Goal: Navigation & Orientation: Find specific page/section

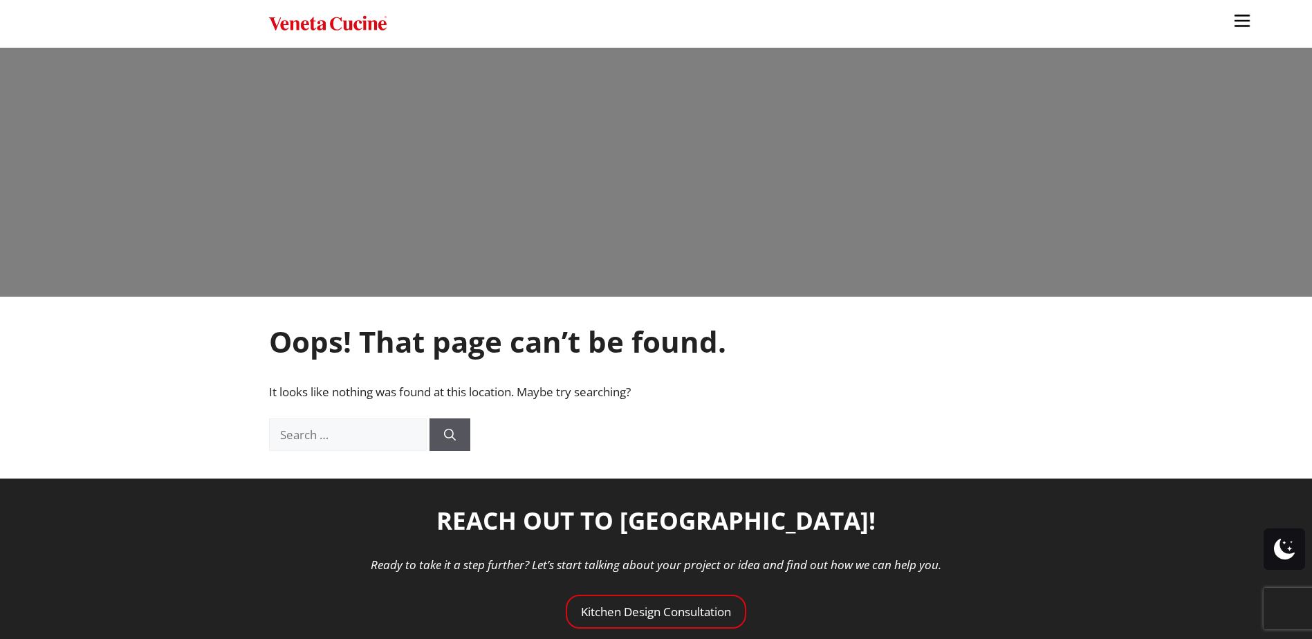
click at [290, 22] on img "Site" at bounding box center [328, 24] width 118 height 20
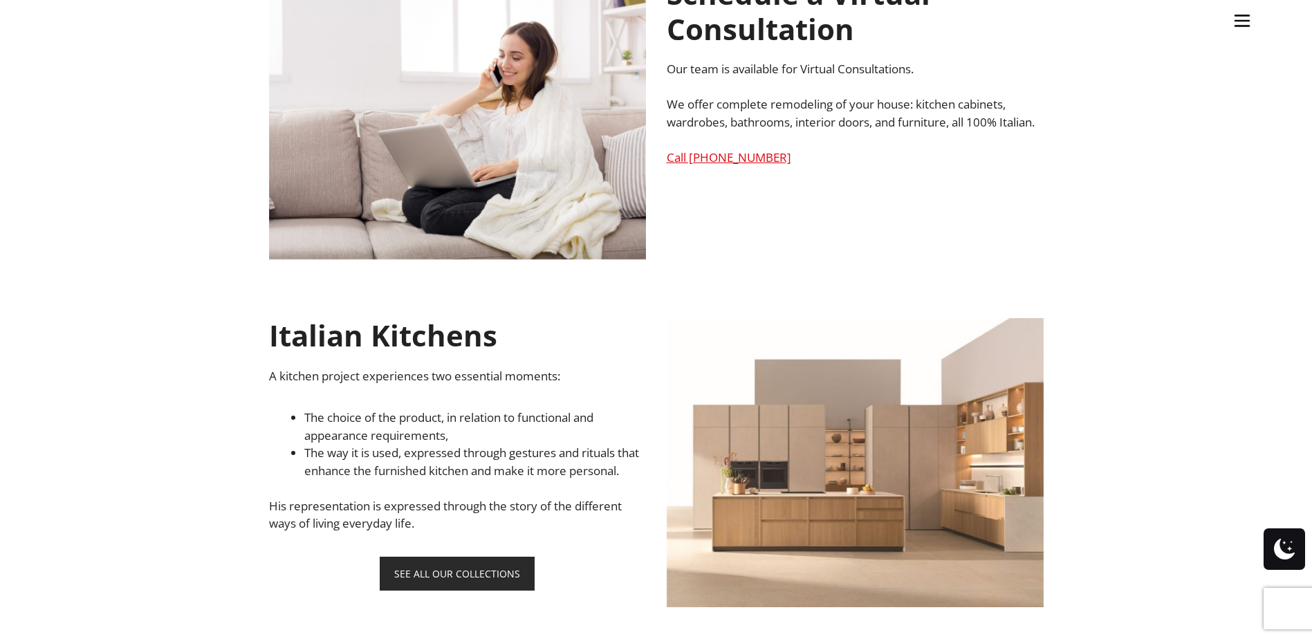
scroll to position [685, 0]
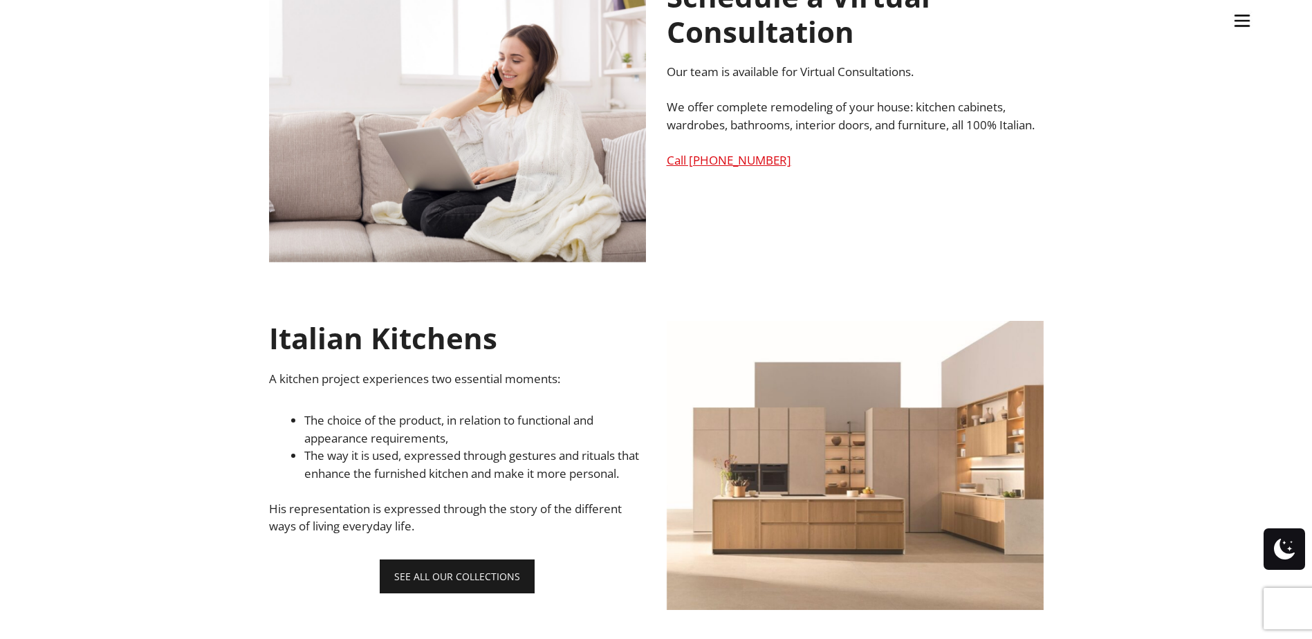
click at [420, 593] on link "SEE ALL OUR COLLECTIONS" at bounding box center [457, 577] width 155 height 34
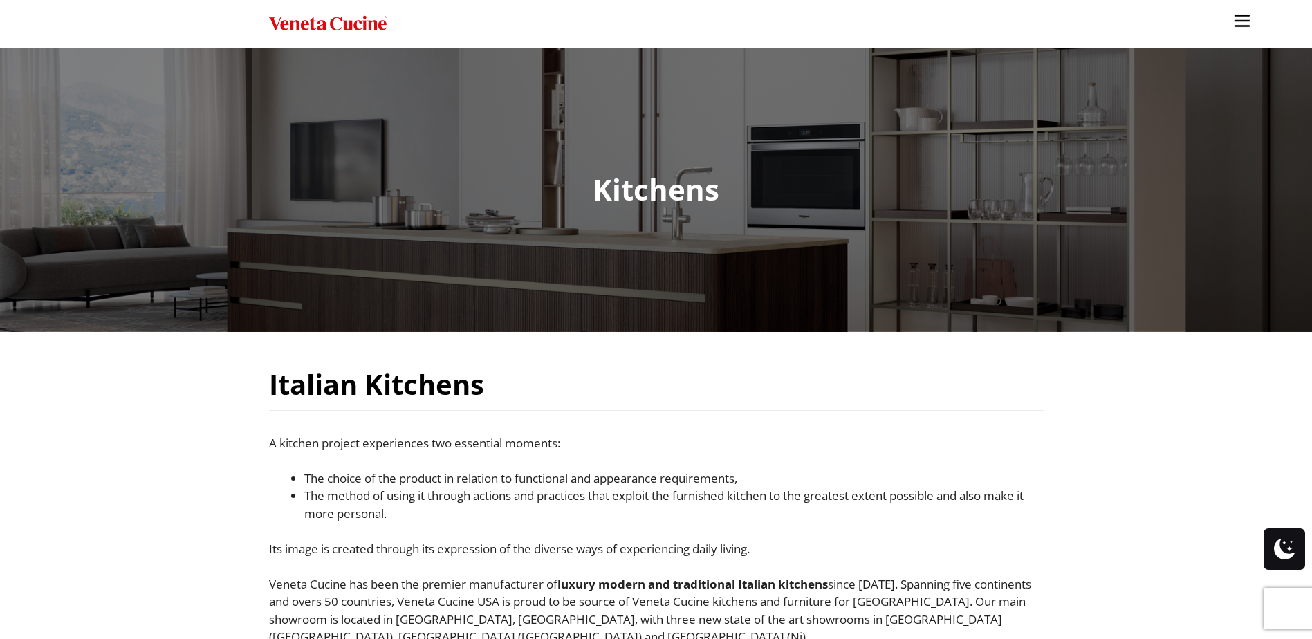
click at [1247, 22] on img "Site" at bounding box center [1242, 20] width 21 height 21
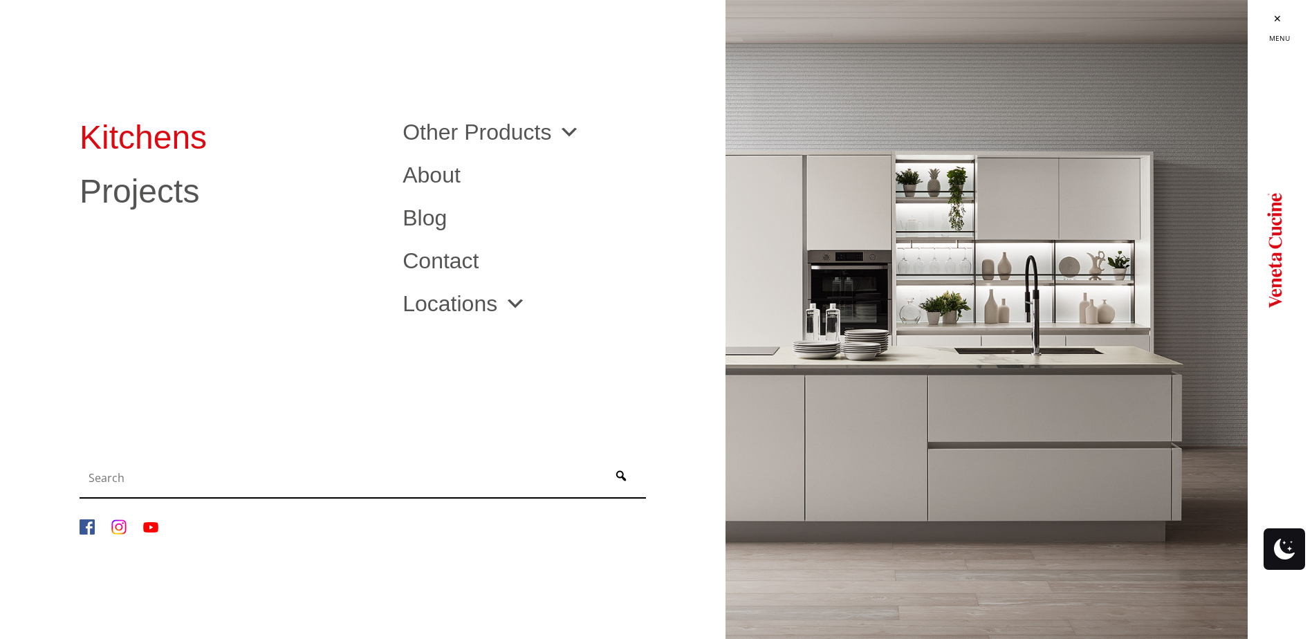
click at [113, 134] on link "Kitchens" at bounding box center [231, 137] width 302 height 33
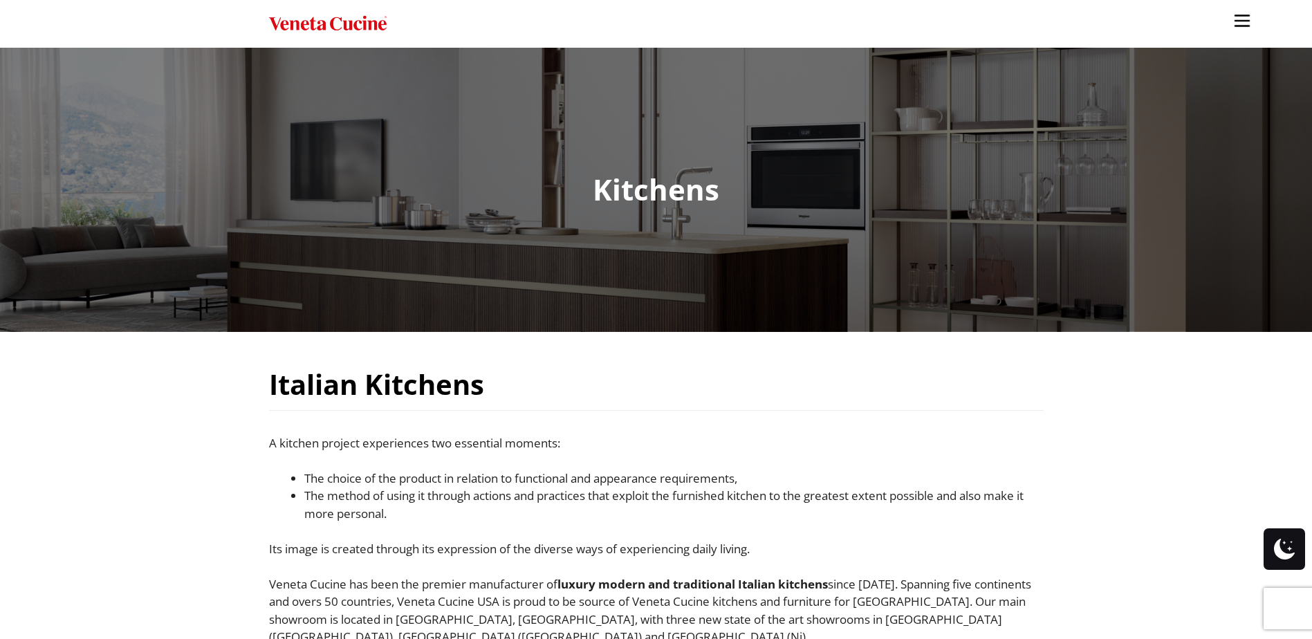
click at [1238, 17] on img "Site" at bounding box center [1242, 20] width 21 height 21
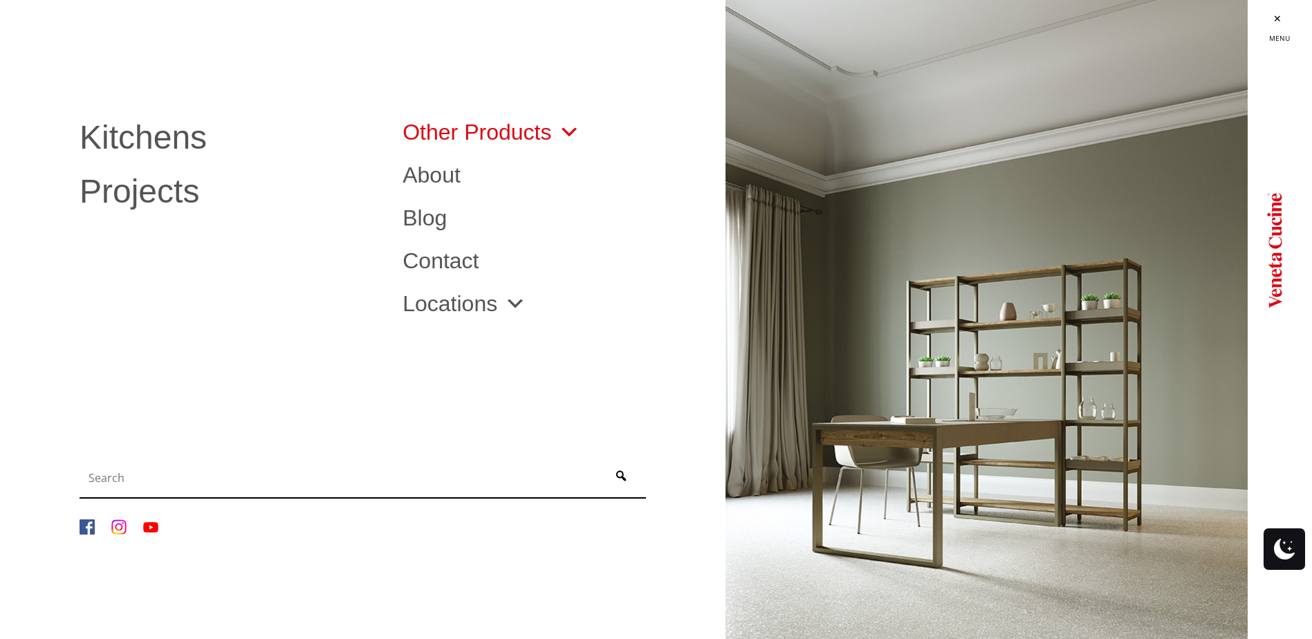
click at [508, 138] on link "Other Products" at bounding box center [492, 132] width 178 height 22
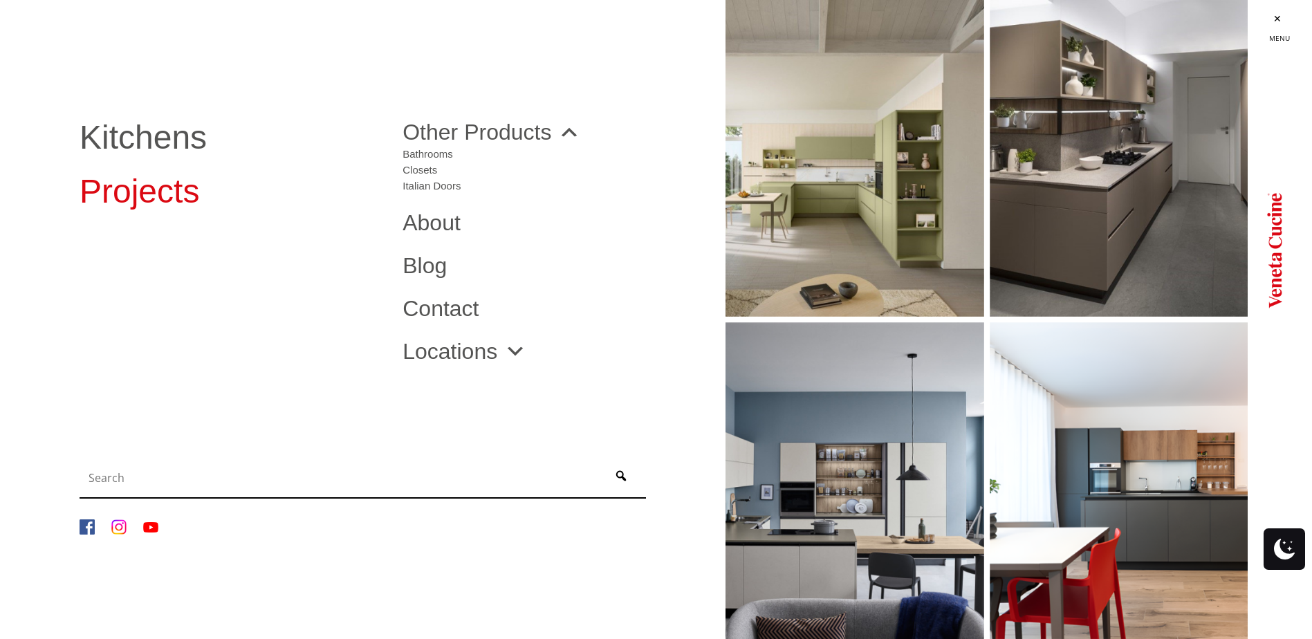
click at [177, 188] on link "Projects" at bounding box center [231, 191] width 302 height 33
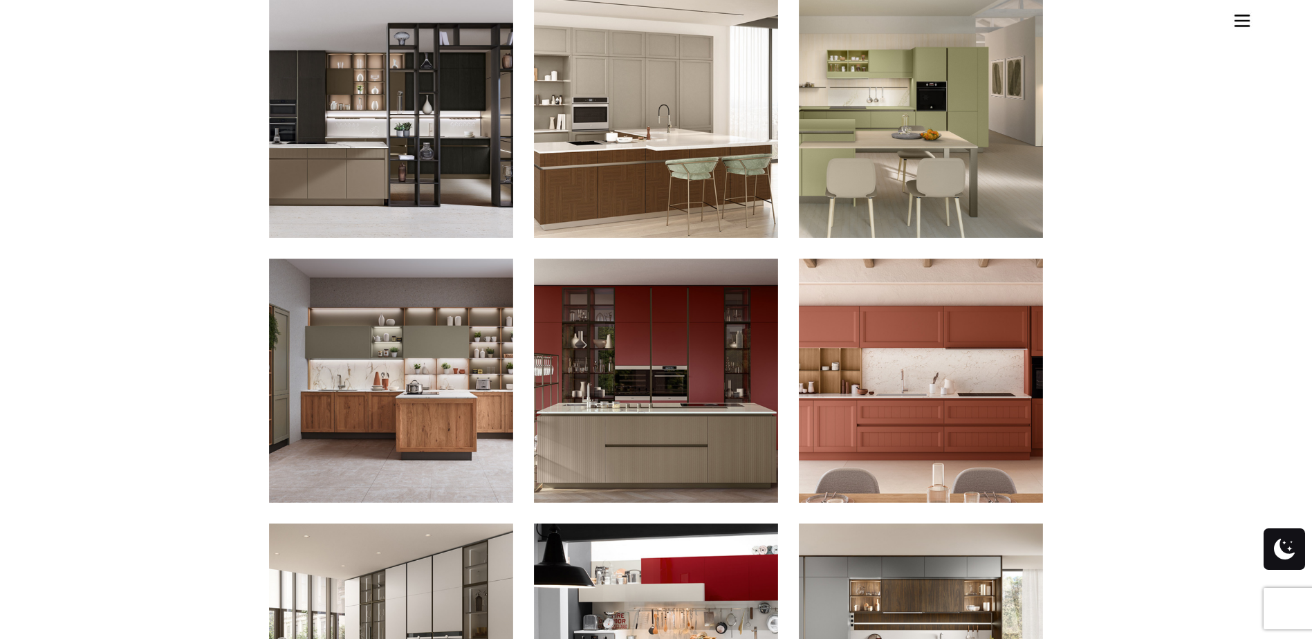
scroll to position [761, 0]
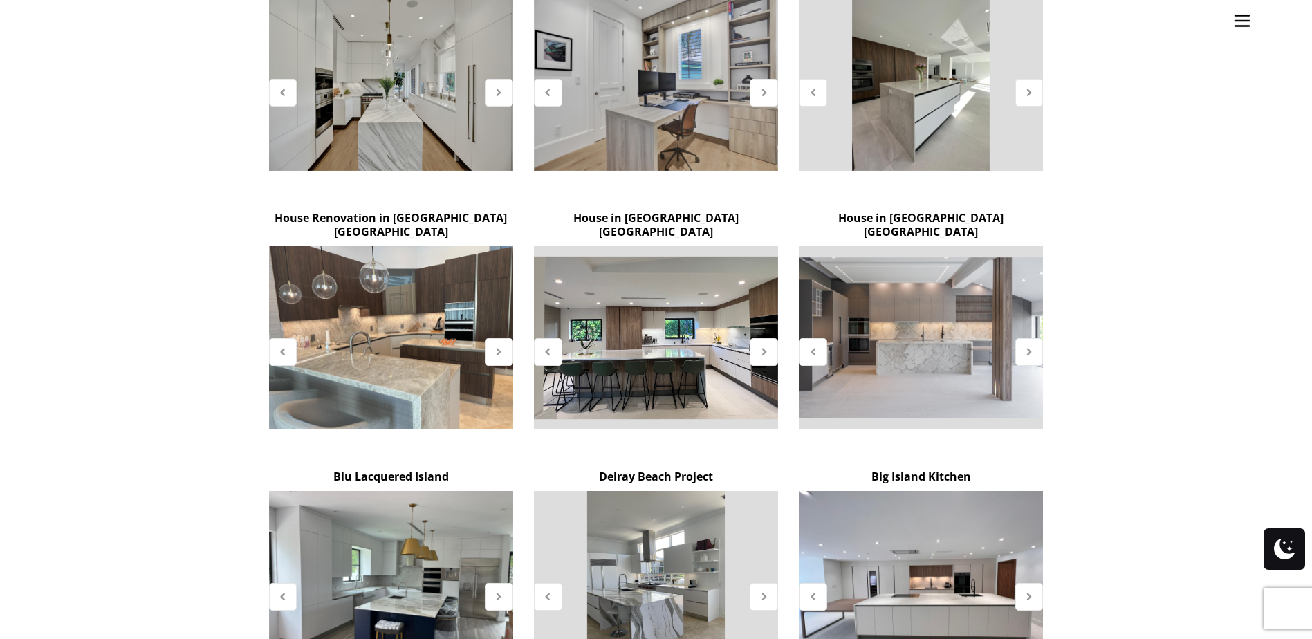
scroll to position [1176, 0]
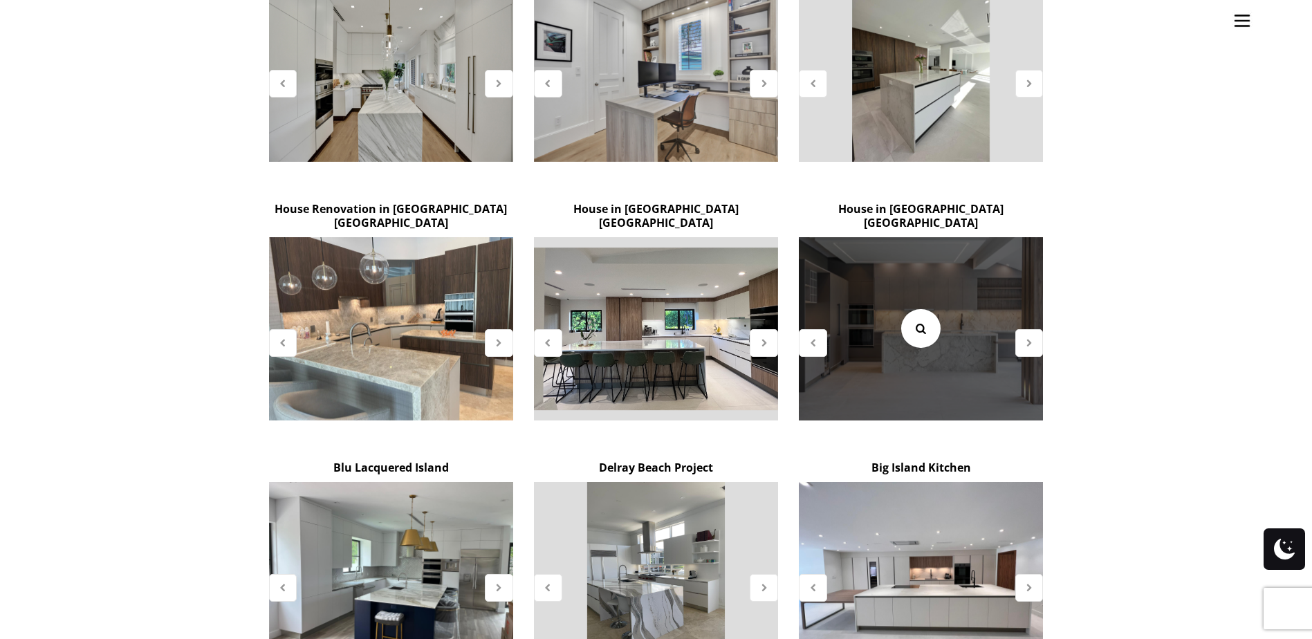
click at [914, 309] on link at bounding box center [920, 328] width 39 height 39
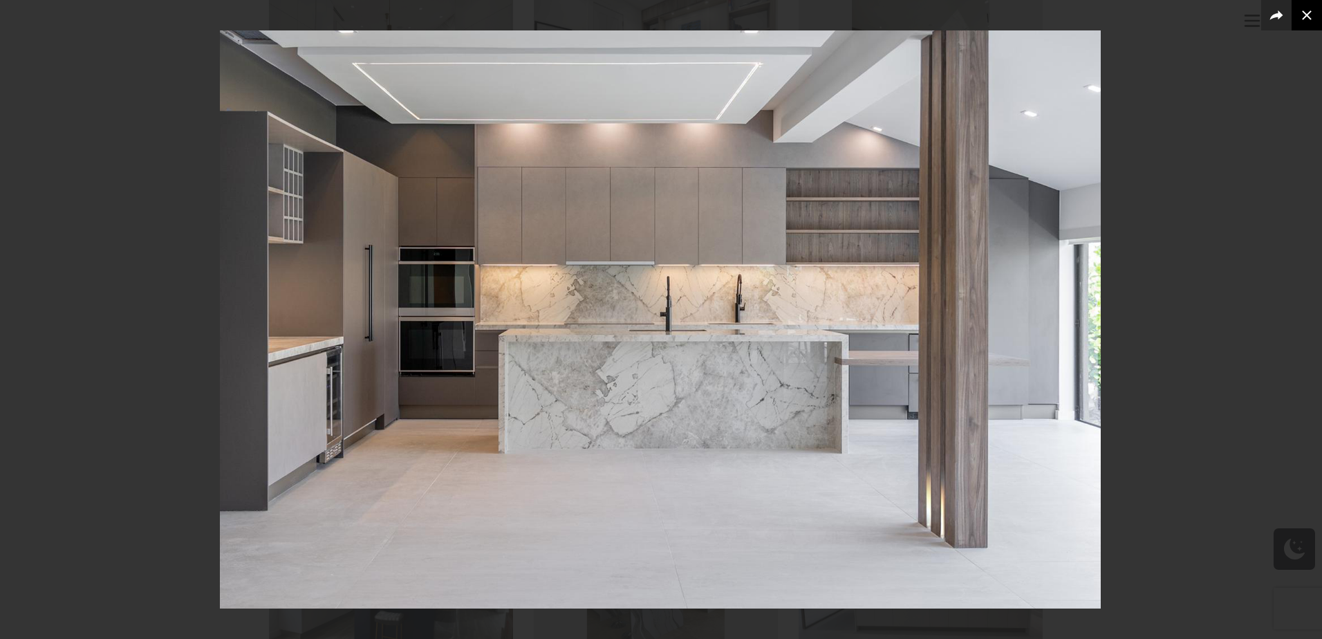
click at [1306, 17] on div "1 / 1" at bounding box center [661, 319] width 1322 height 639
click at [1306, 17] on icon at bounding box center [1307, 15] width 10 height 10
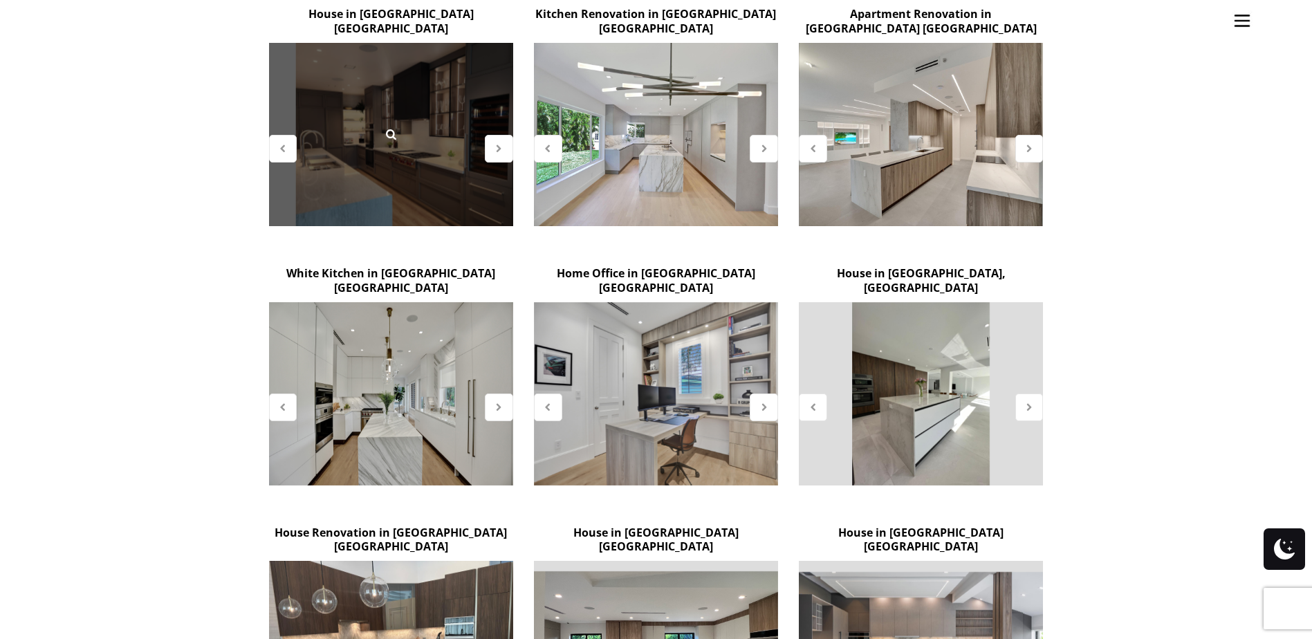
scroll to position [877, 0]
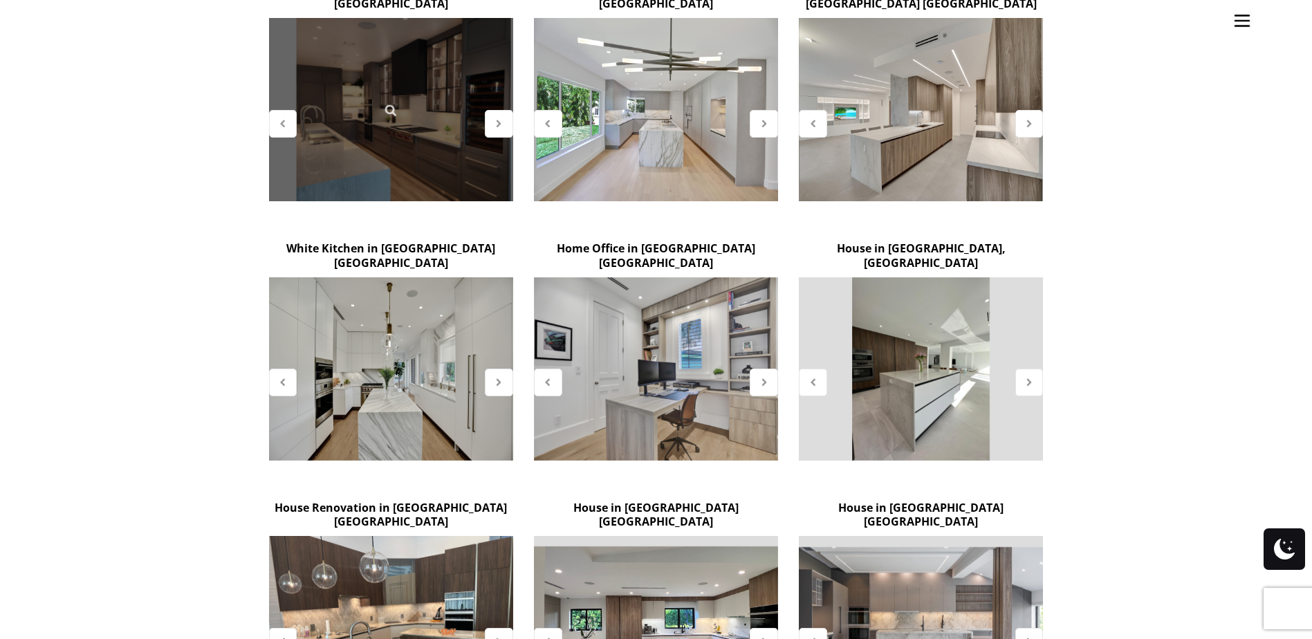
click at [449, 109] on div at bounding box center [391, 109] width 244 height 183
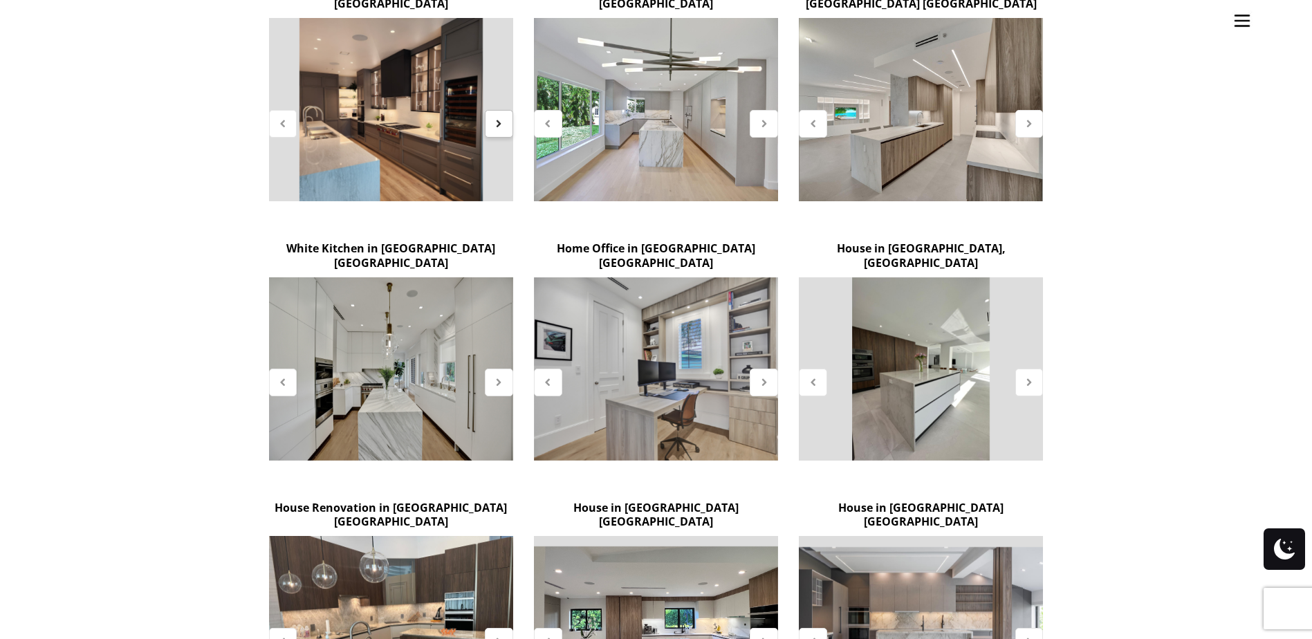
click at [497, 118] on icon at bounding box center [499, 124] width 12 height 12
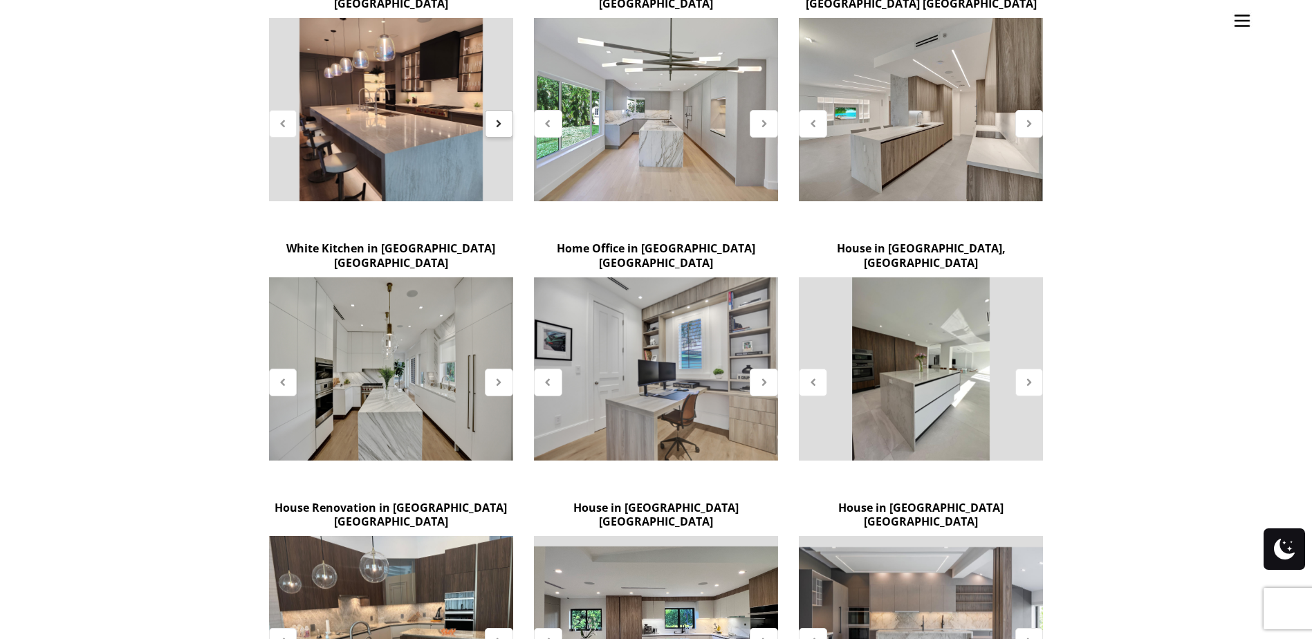
click at [497, 118] on icon at bounding box center [499, 124] width 12 height 12
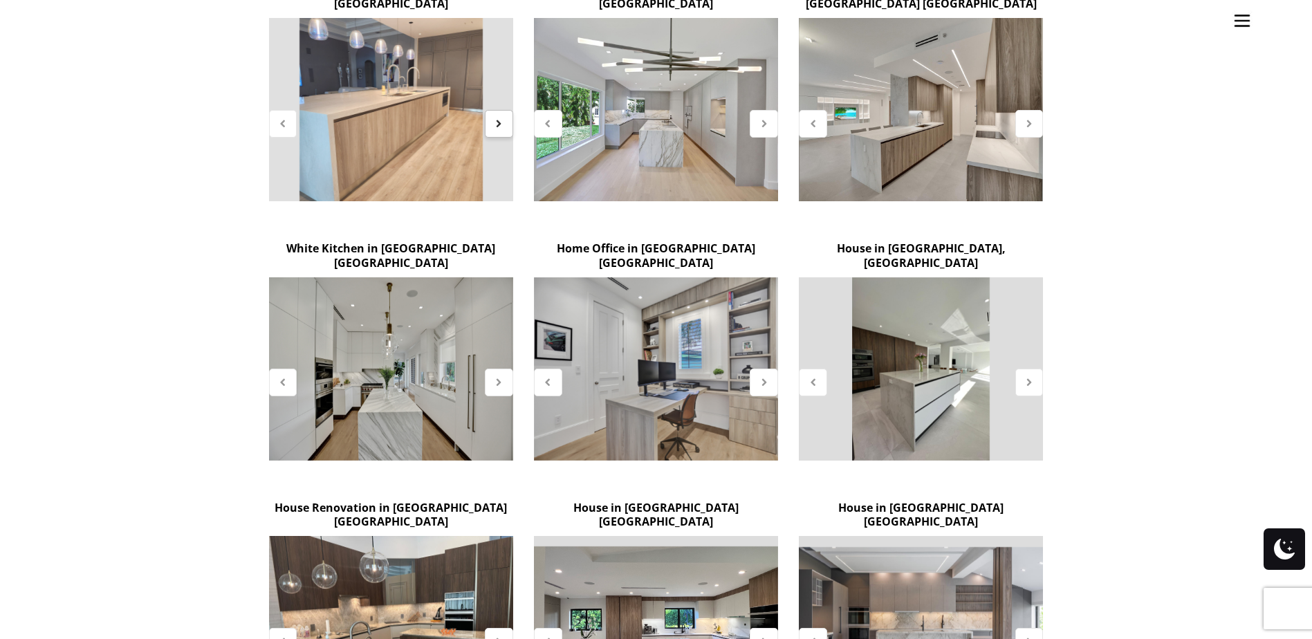
click at [497, 118] on icon at bounding box center [499, 124] width 12 height 12
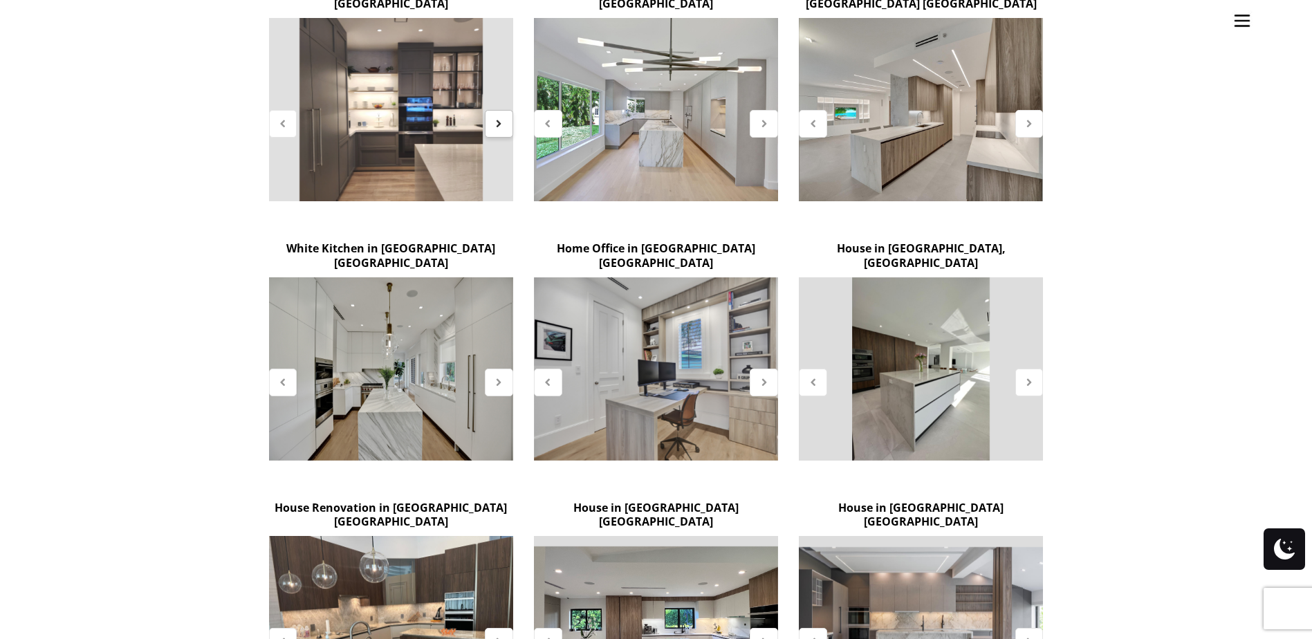
click at [497, 118] on icon at bounding box center [499, 124] width 12 height 12
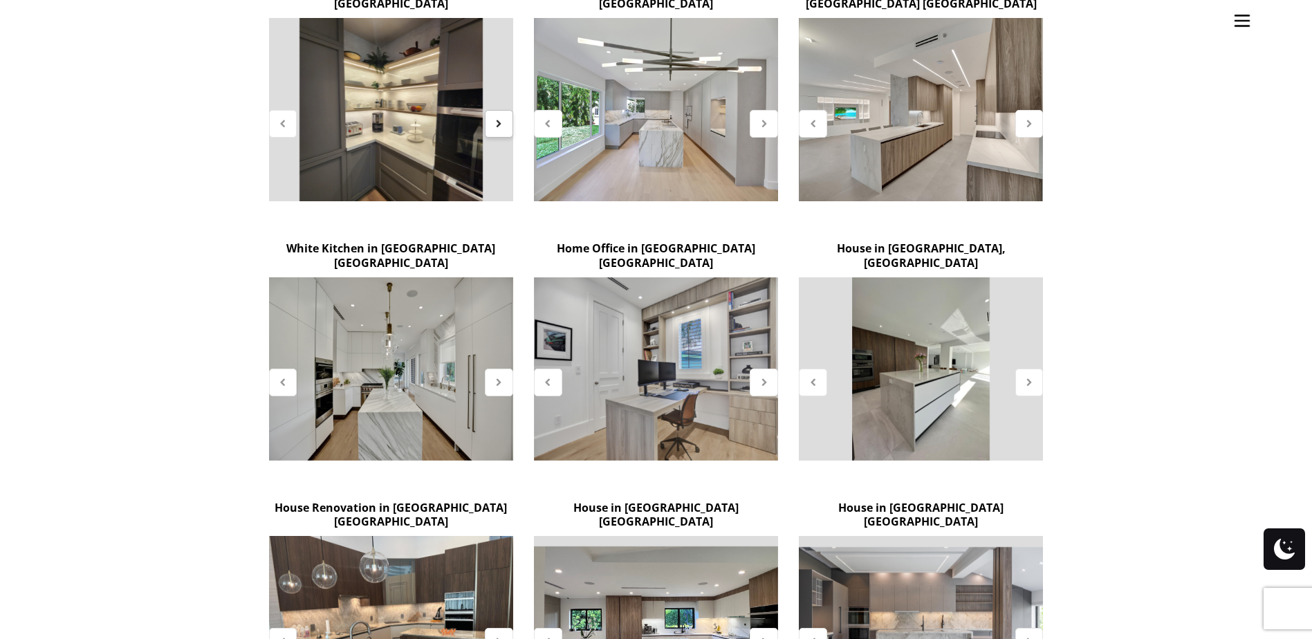
click at [497, 118] on icon at bounding box center [499, 124] width 12 height 12
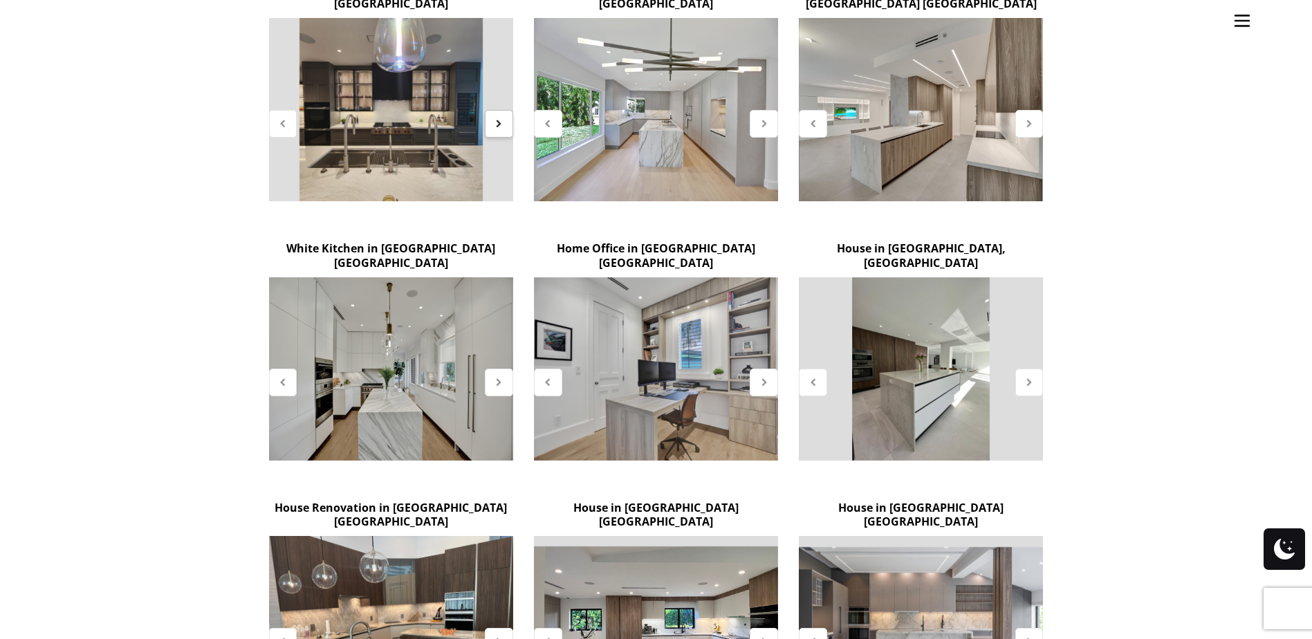
click at [497, 118] on icon at bounding box center [499, 124] width 12 height 12
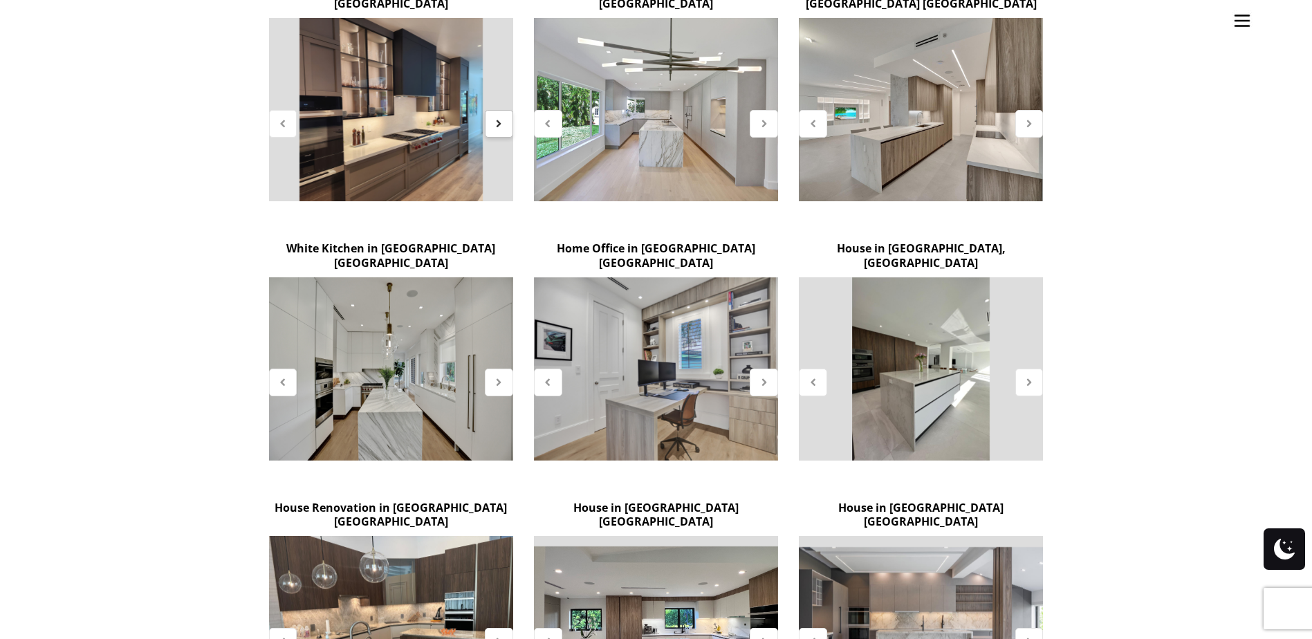
click at [497, 118] on icon at bounding box center [499, 124] width 12 height 12
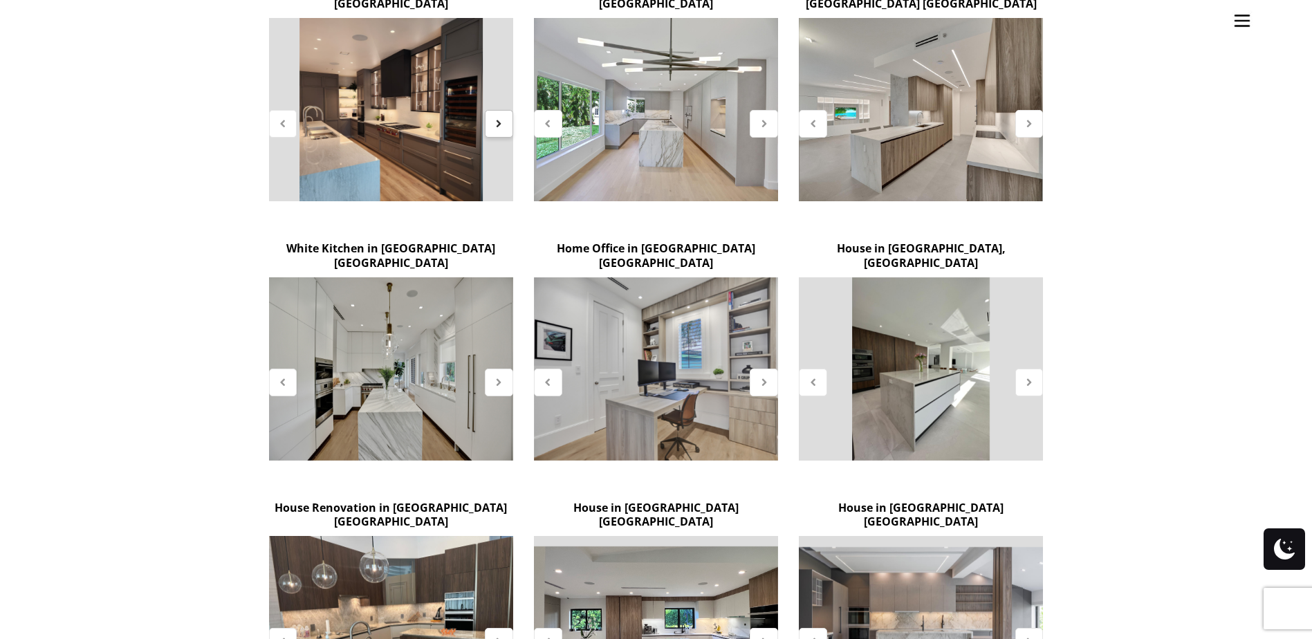
click at [497, 118] on icon at bounding box center [499, 124] width 12 height 12
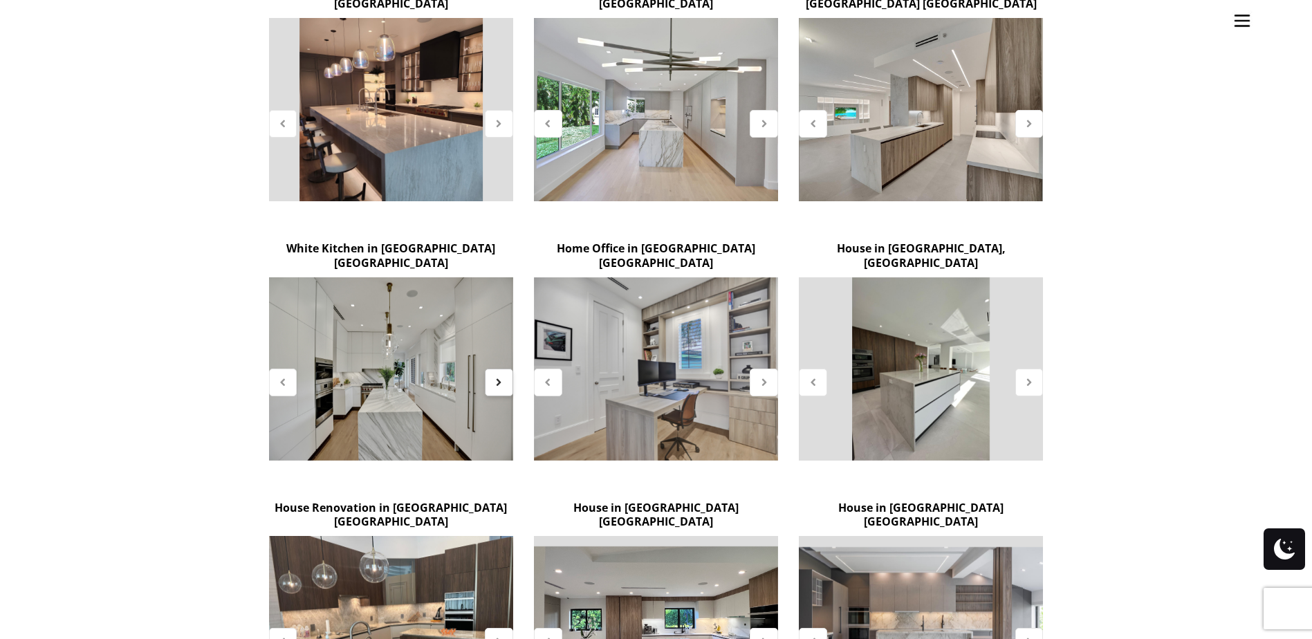
click at [501, 376] on icon at bounding box center [499, 382] width 12 height 12
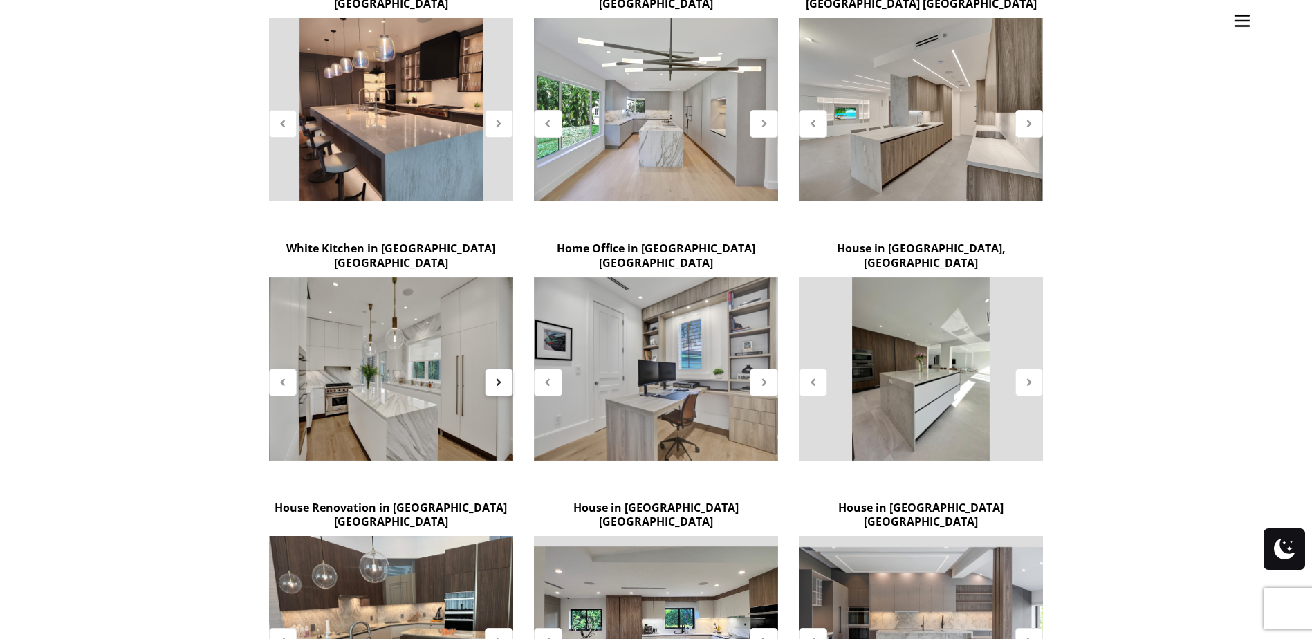
click at [501, 376] on icon at bounding box center [499, 382] width 12 height 12
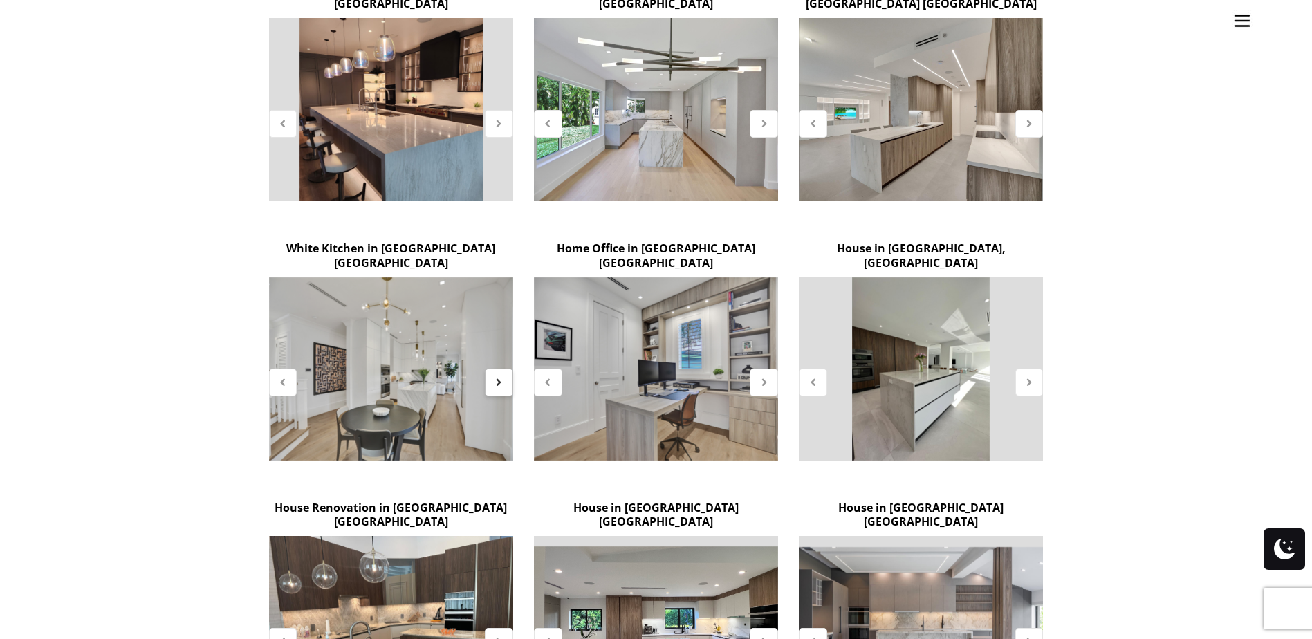
click at [501, 376] on icon at bounding box center [499, 382] width 12 height 12
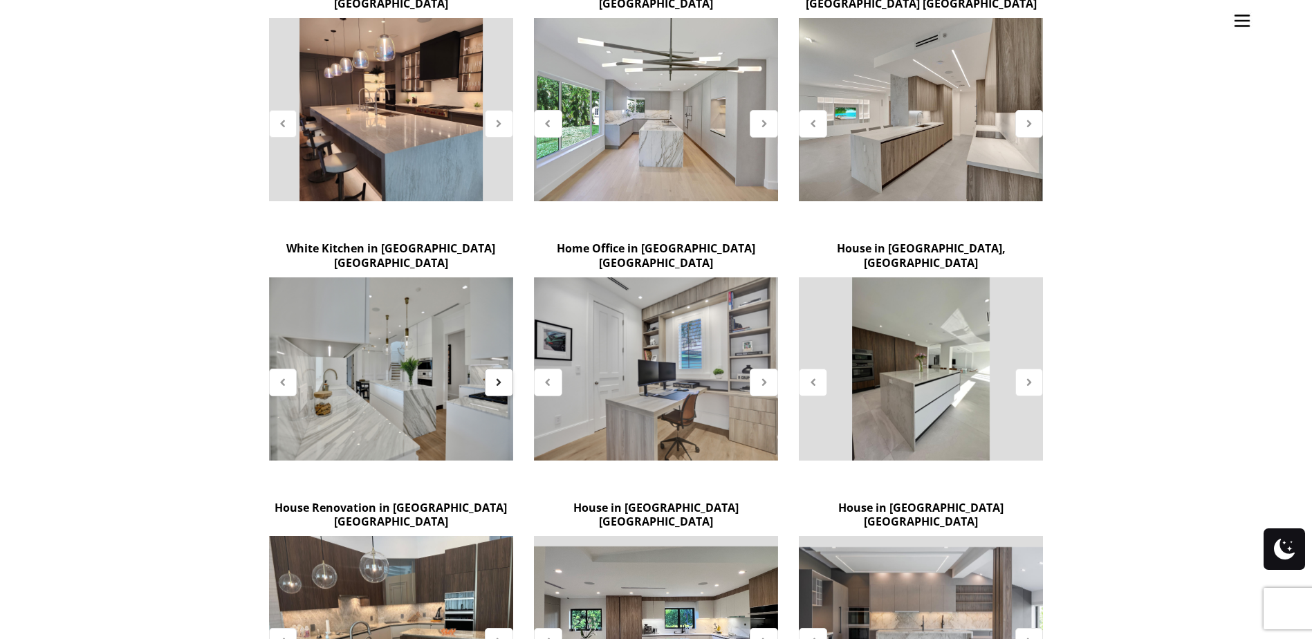
click at [501, 376] on icon at bounding box center [499, 382] width 12 height 12
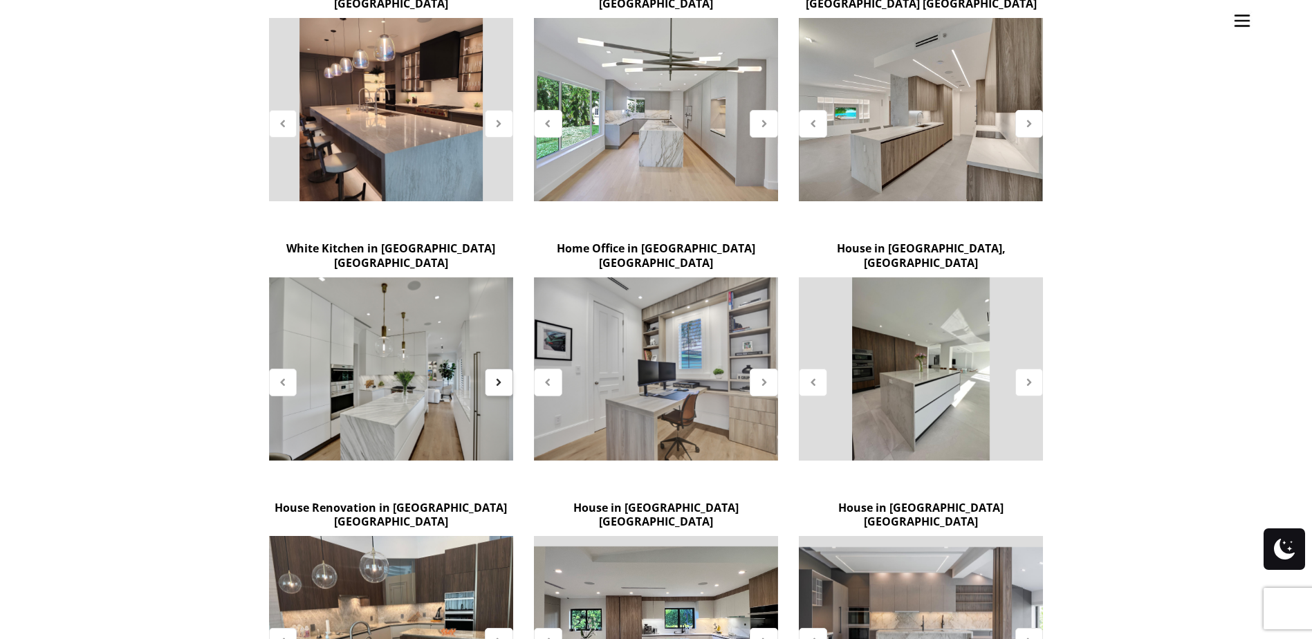
click at [501, 376] on icon at bounding box center [499, 382] width 12 height 12
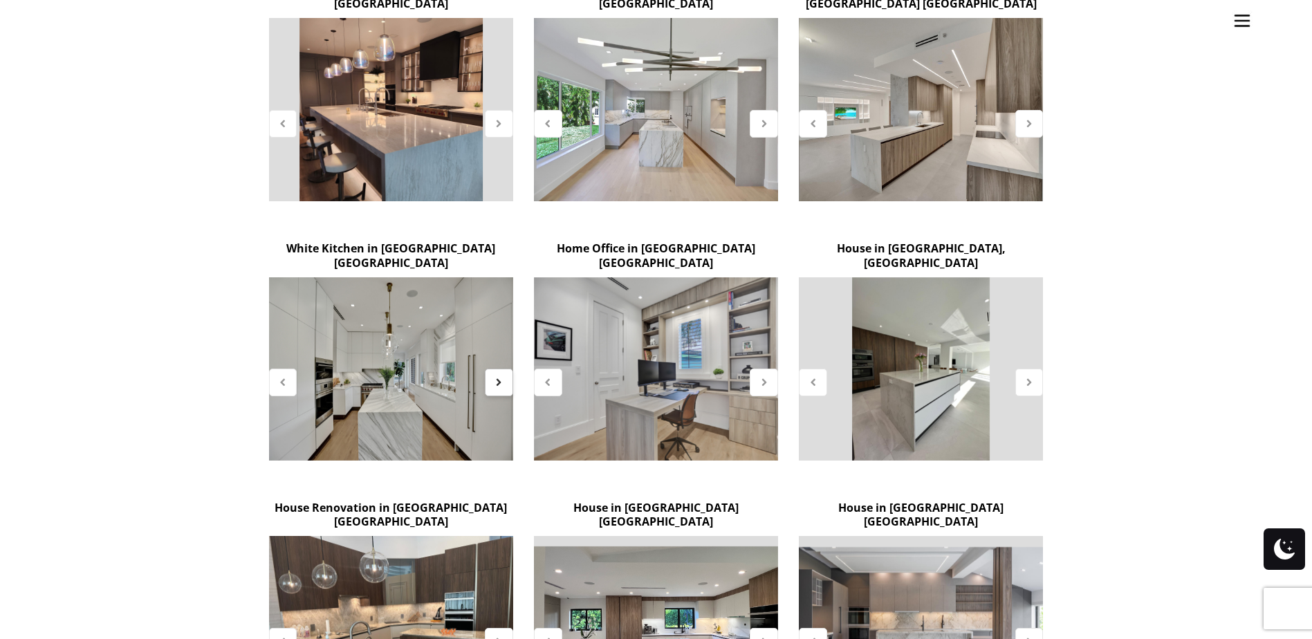
click at [501, 376] on icon at bounding box center [499, 382] width 12 height 12
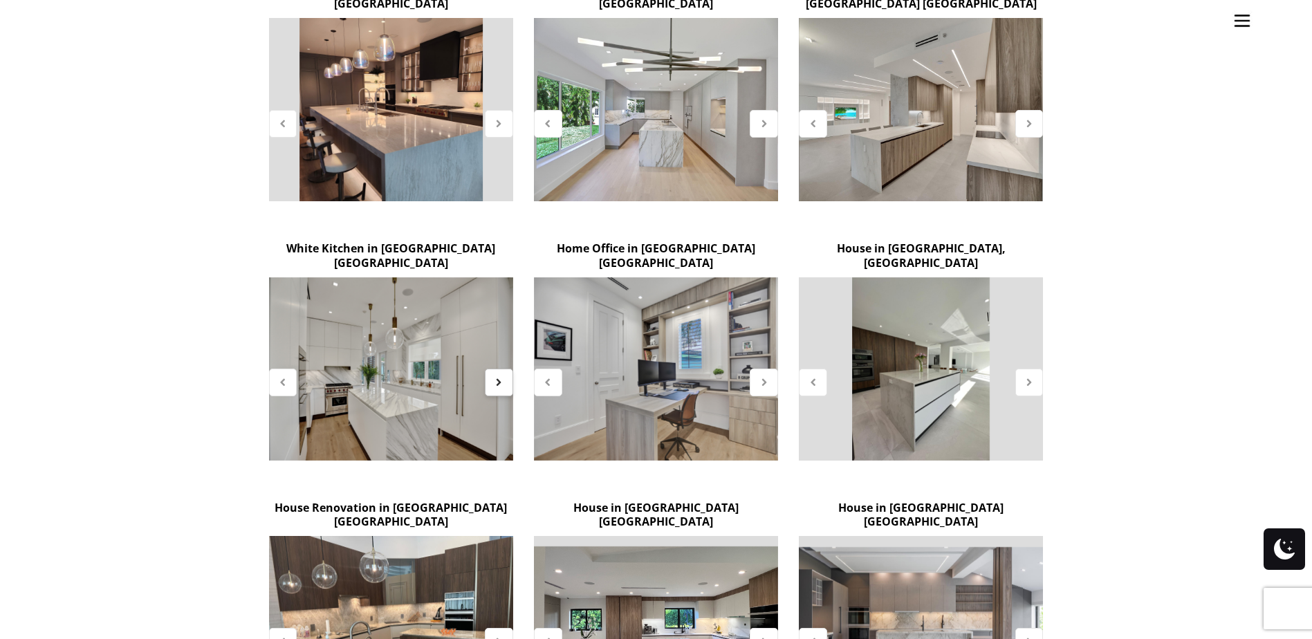
click at [501, 376] on icon at bounding box center [499, 382] width 12 height 12
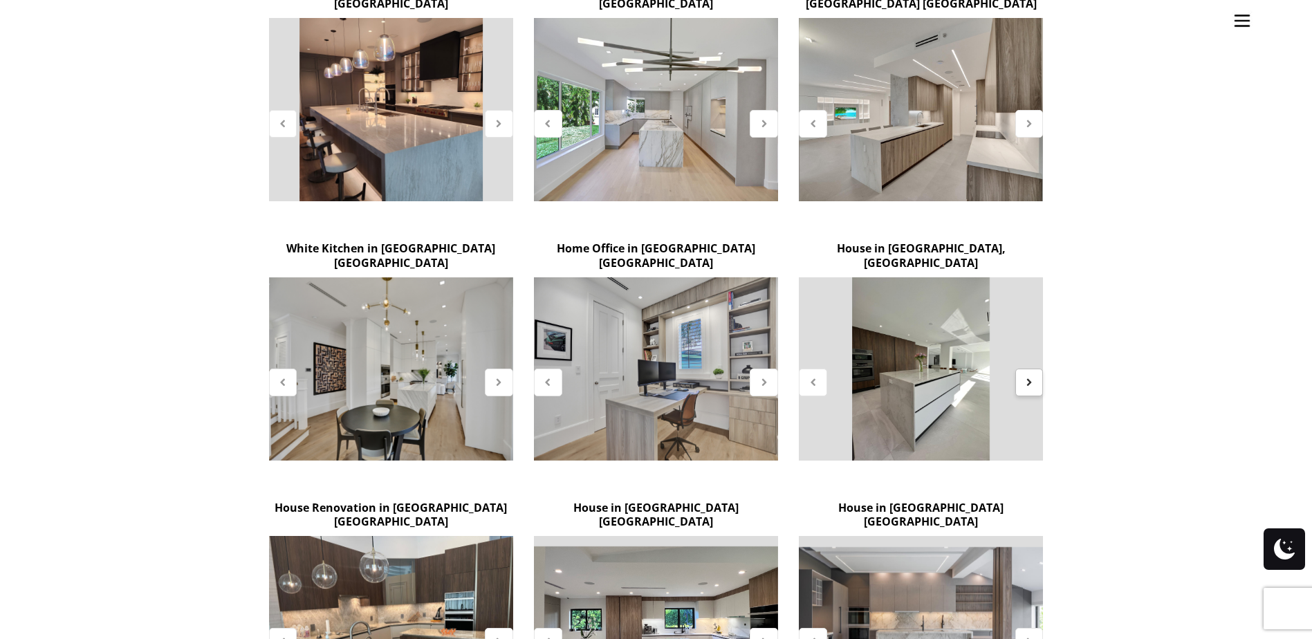
click at [1027, 376] on icon at bounding box center [1030, 382] width 12 height 12
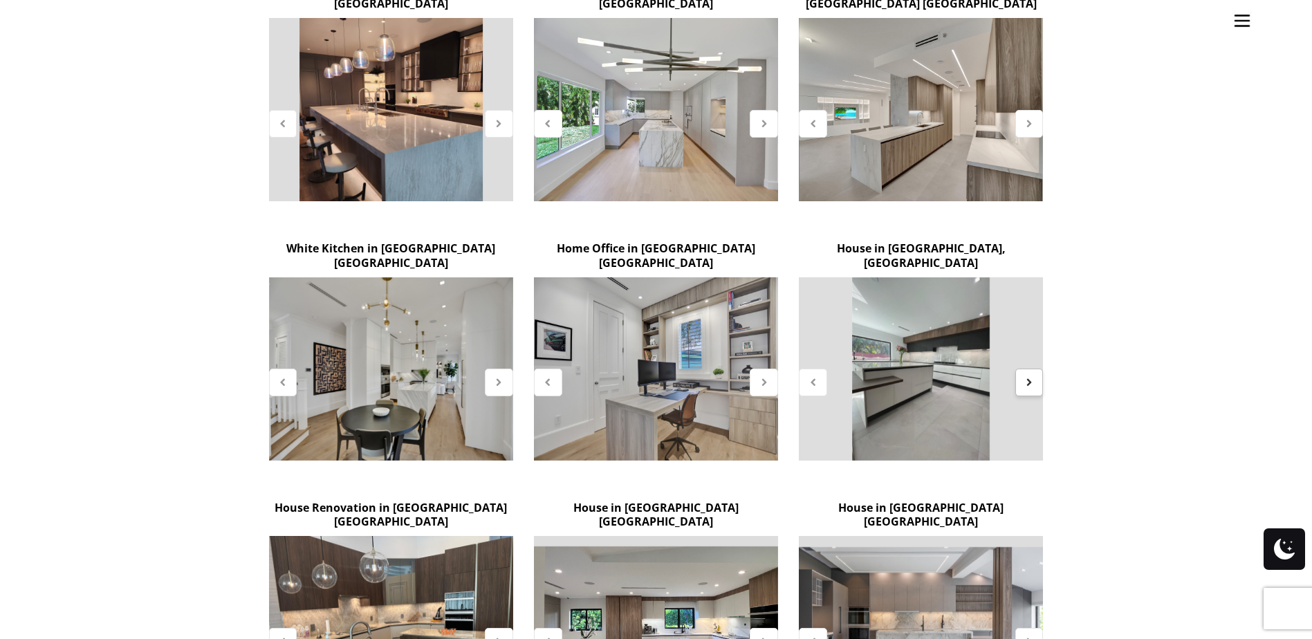
click at [1027, 376] on icon at bounding box center [1030, 382] width 12 height 12
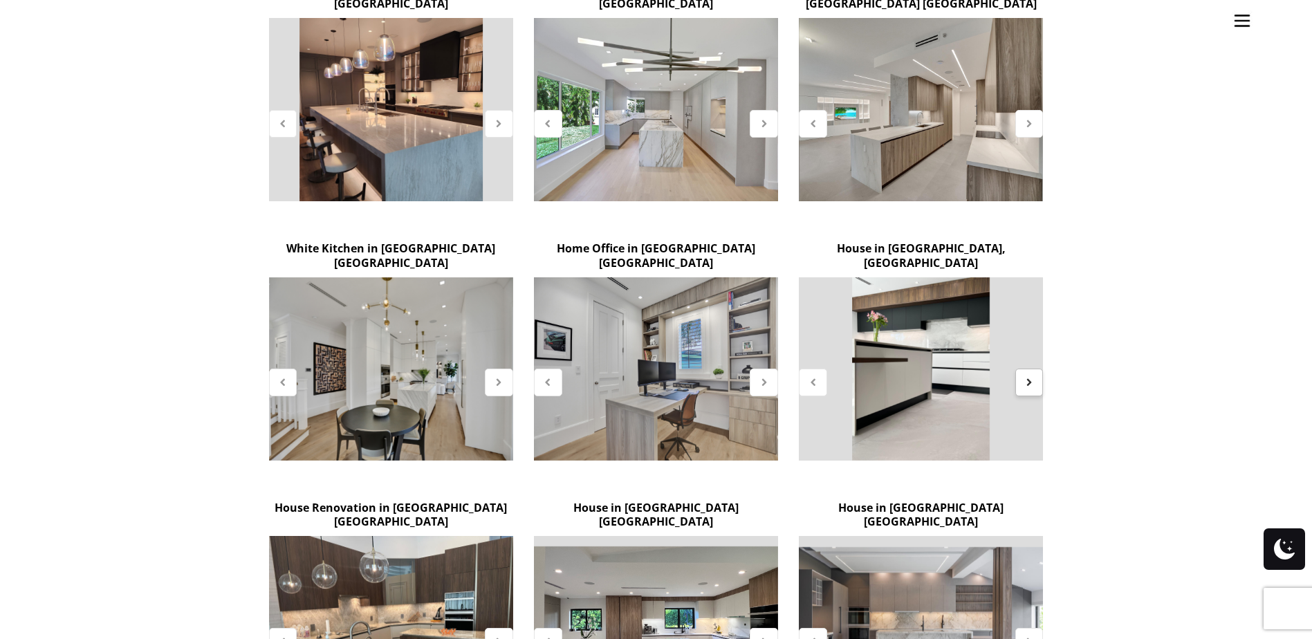
click at [1027, 376] on icon at bounding box center [1030, 382] width 12 height 12
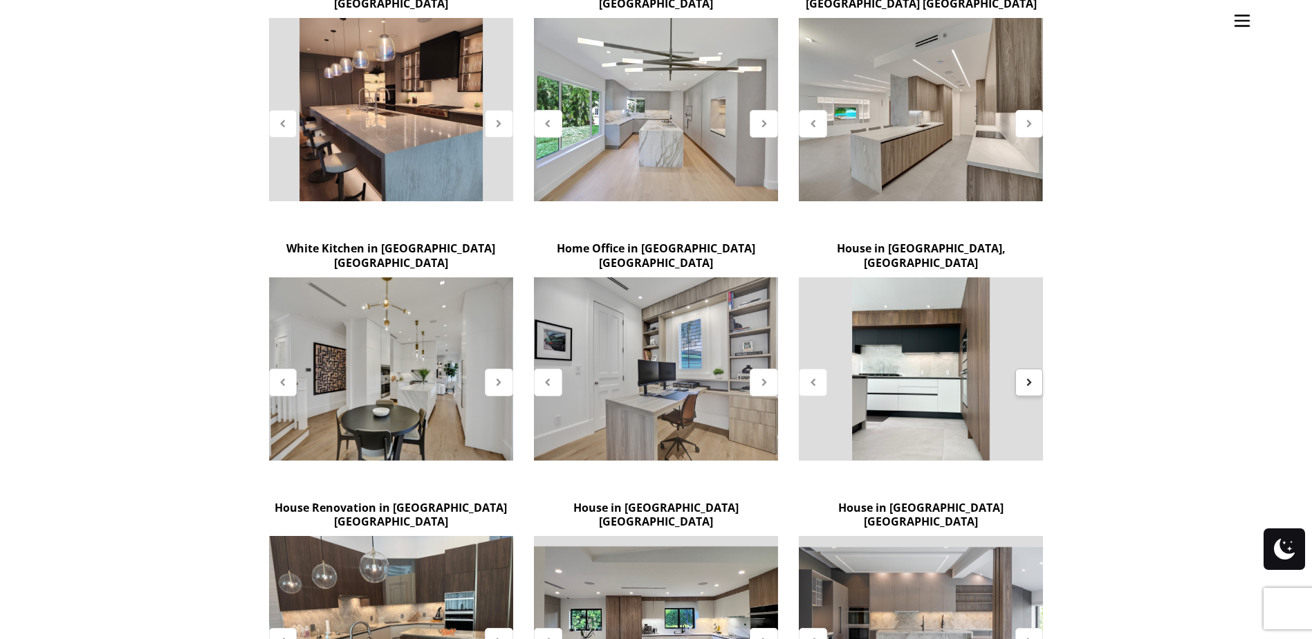
click at [1027, 376] on icon at bounding box center [1030, 382] width 12 height 12
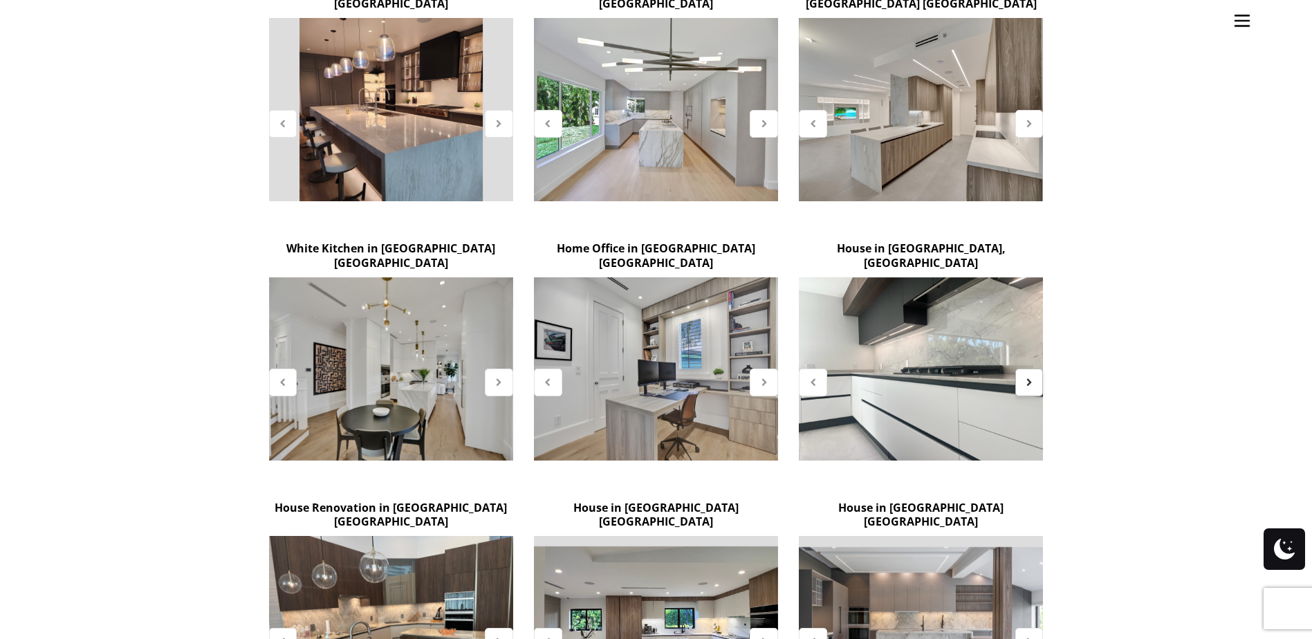
click at [1027, 376] on icon at bounding box center [1030, 382] width 12 height 12
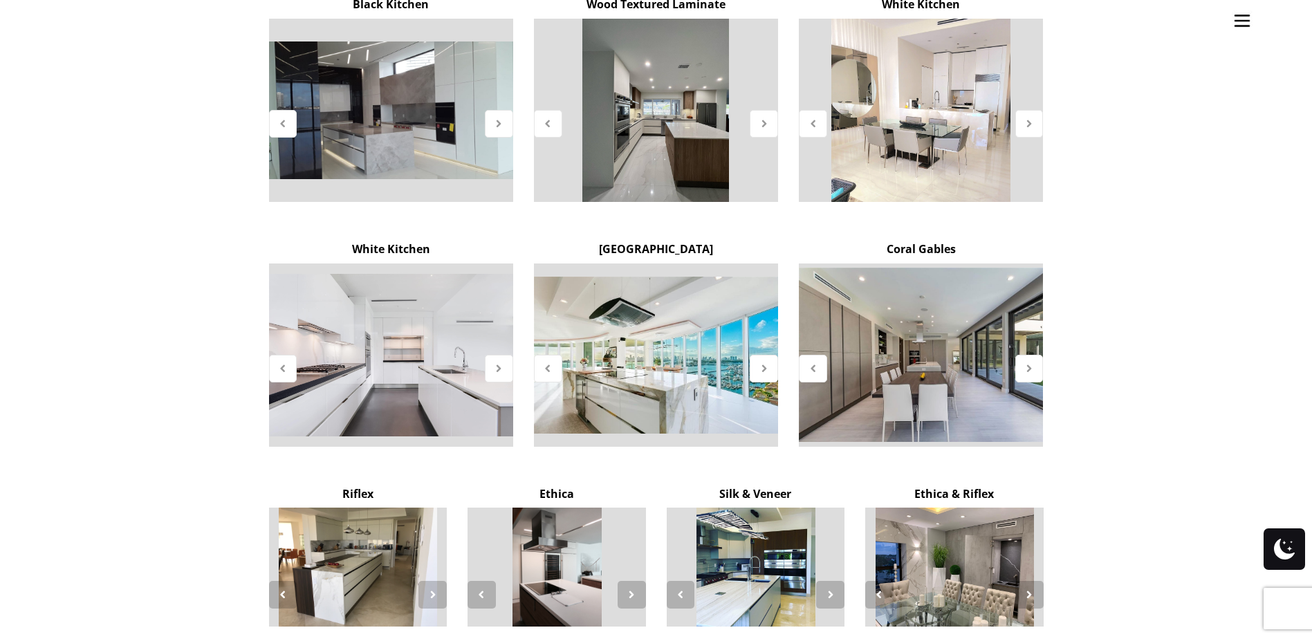
scroll to position [1914, 0]
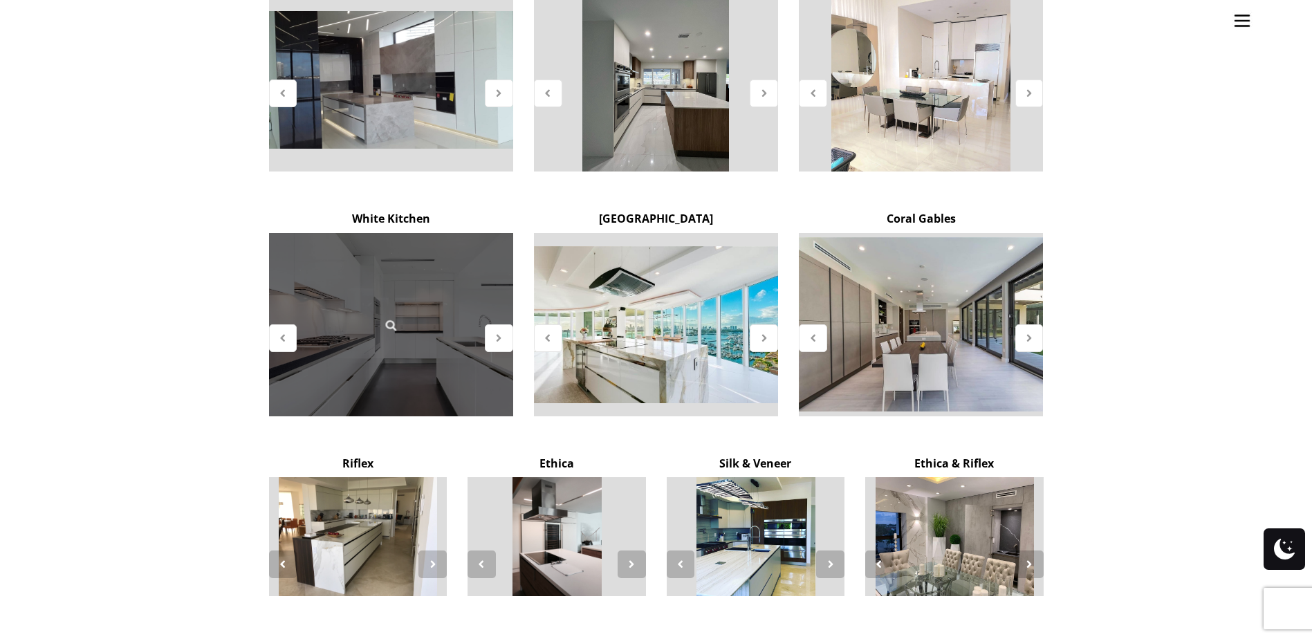
click at [447, 304] on div at bounding box center [391, 324] width 244 height 183
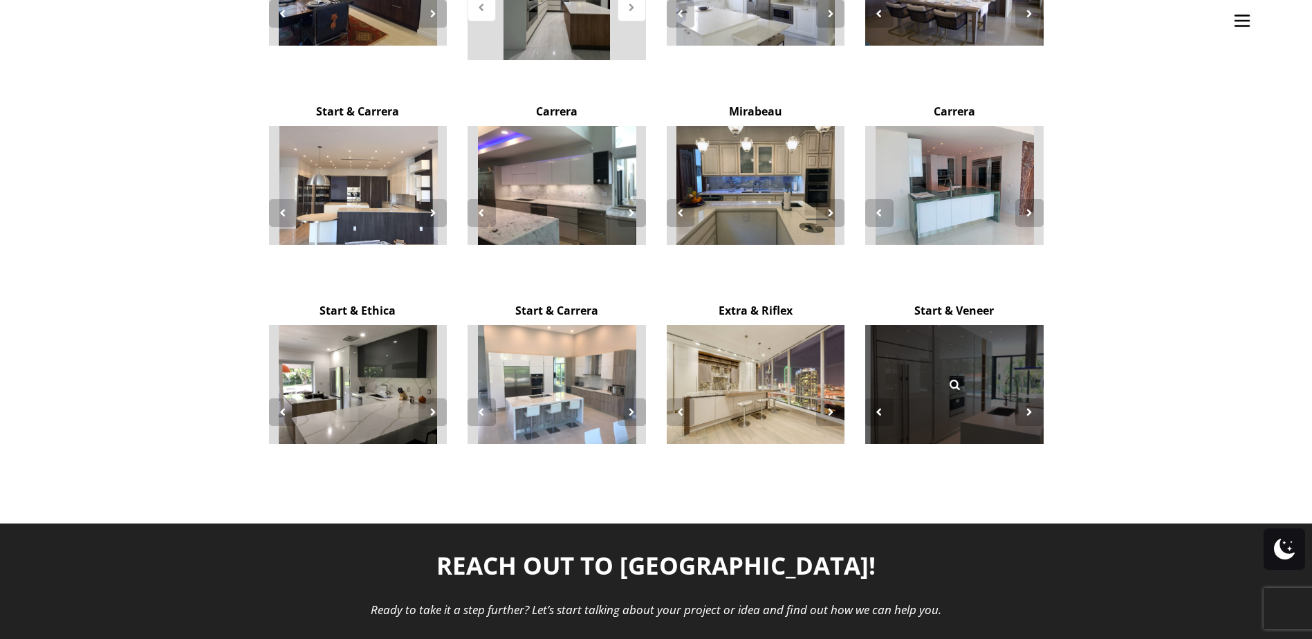
scroll to position [2675, 0]
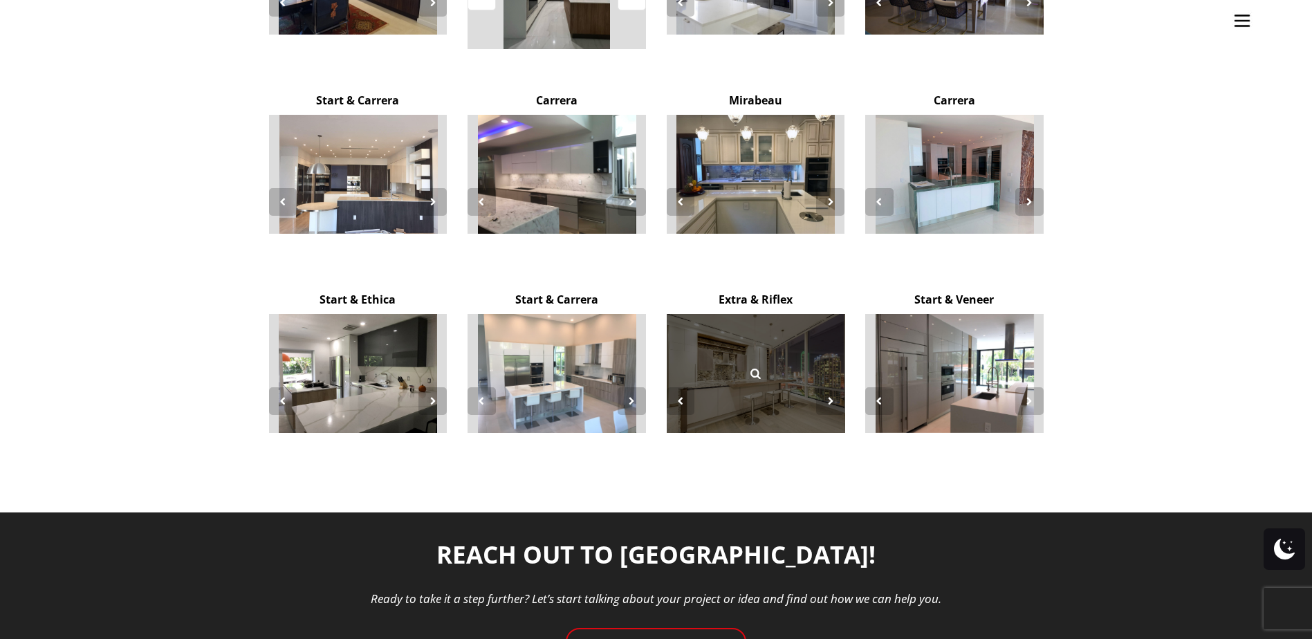
click at [700, 322] on div at bounding box center [756, 373] width 178 height 119
click at [756, 366] on icon at bounding box center [755, 373] width 15 height 15
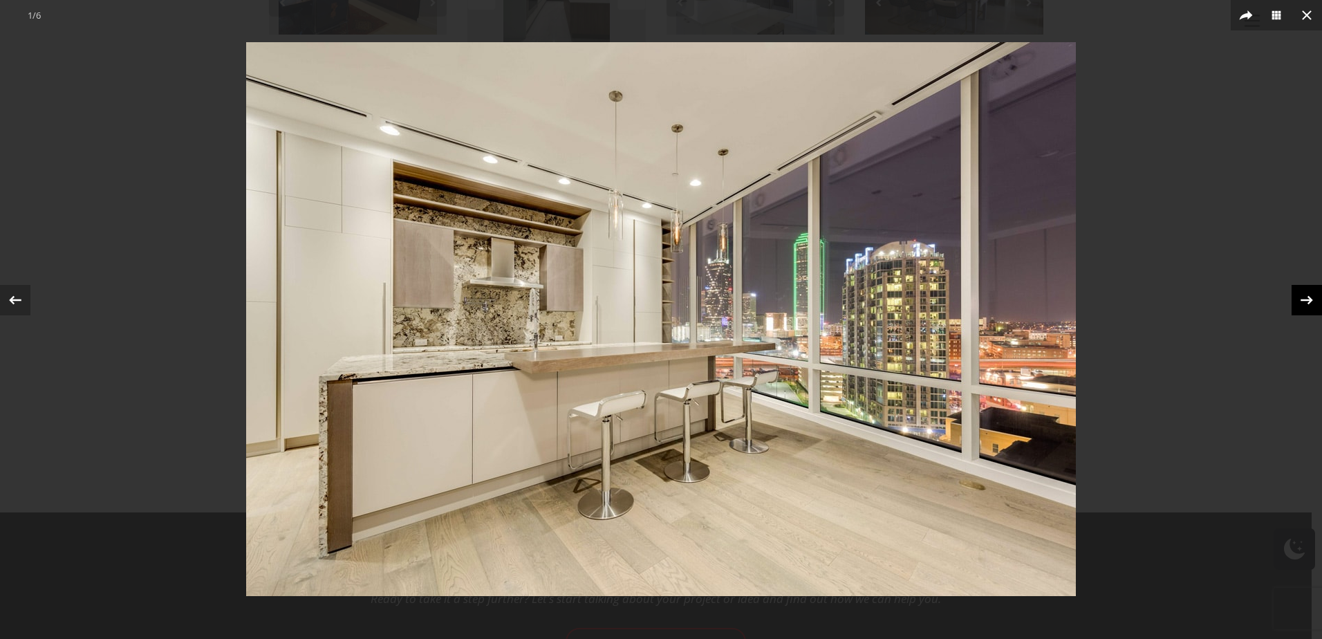
click at [1313, 297] on icon at bounding box center [1307, 300] width 21 height 21
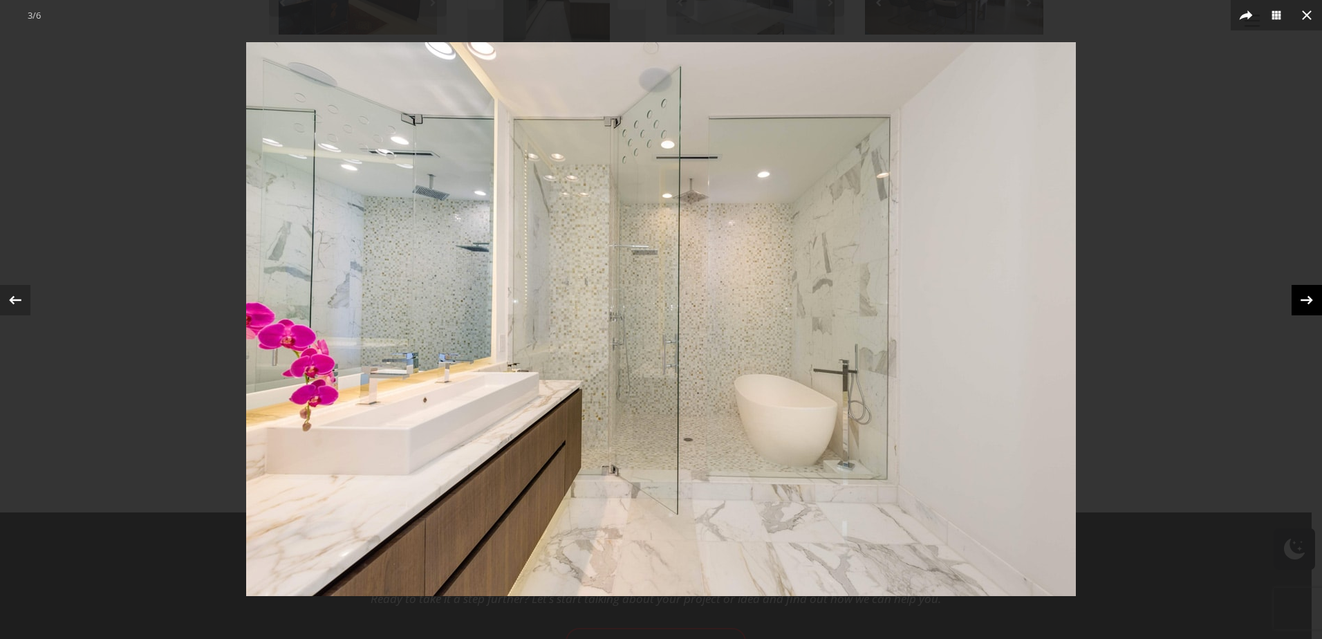
click at [1313, 297] on icon at bounding box center [1307, 300] width 21 height 21
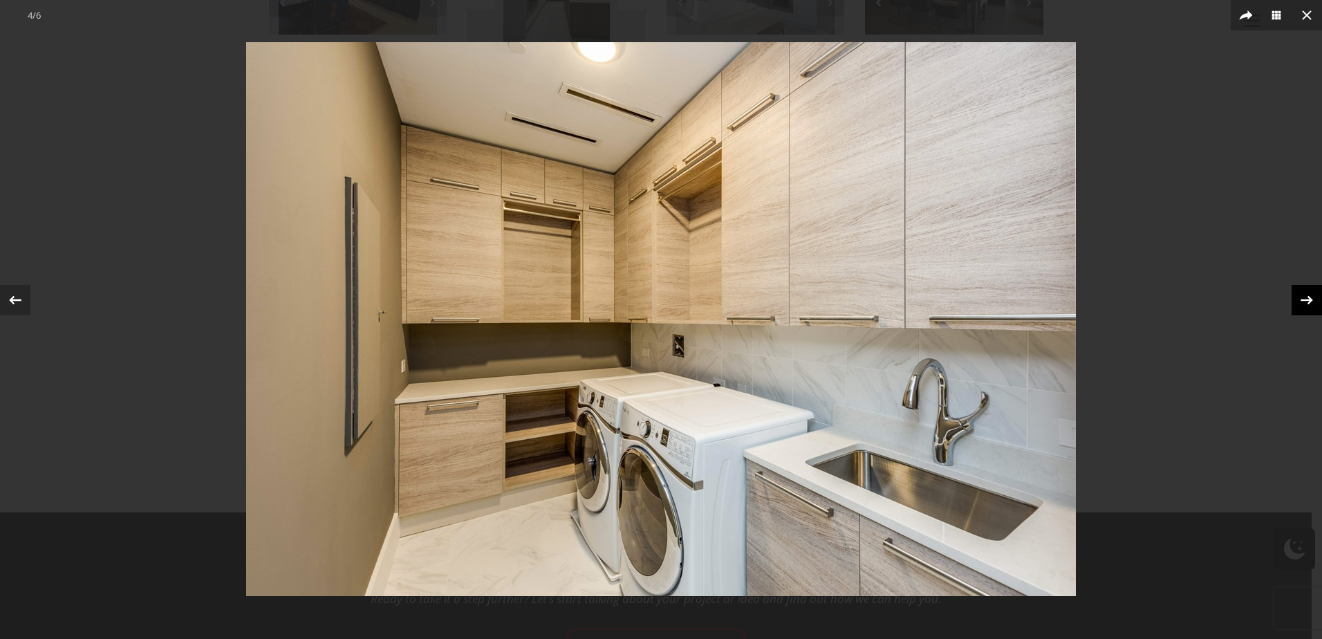
click at [1302, 298] on div "4 / 6" at bounding box center [661, 319] width 1322 height 639
click at [1302, 298] on icon at bounding box center [1307, 300] width 21 height 21
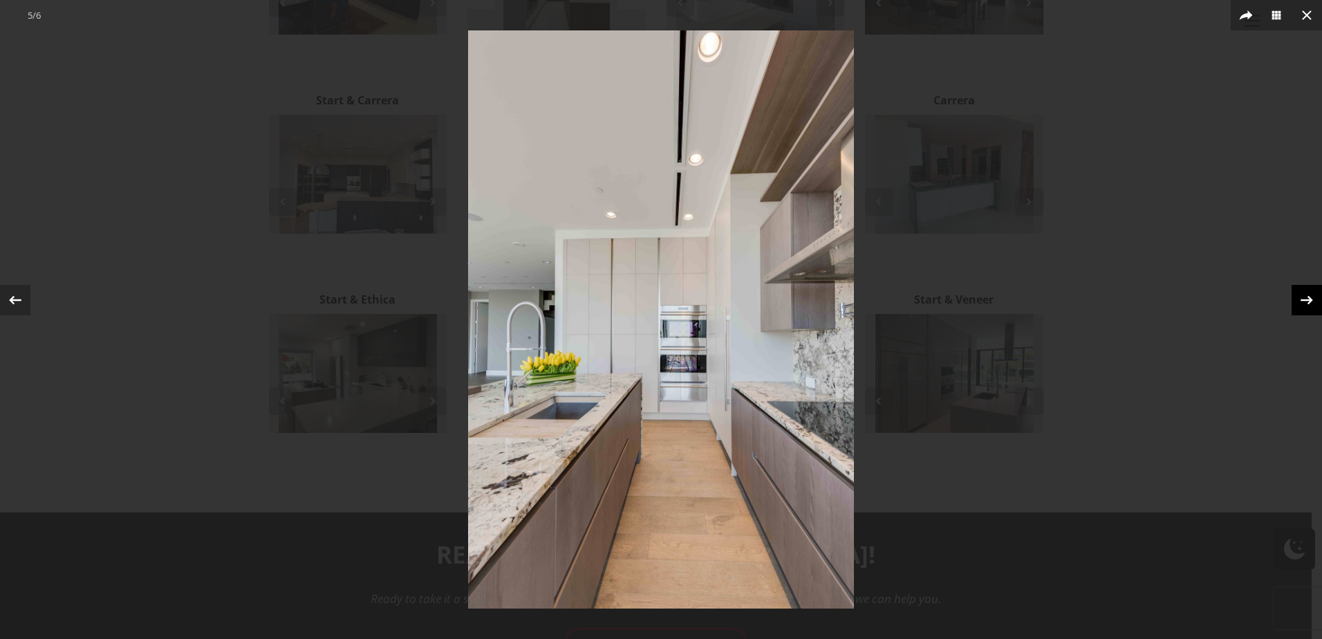
click at [1302, 298] on div "5 / 6" at bounding box center [661, 319] width 1322 height 639
click at [1307, 297] on icon at bounding box center [1307, 300] width 21 height 21
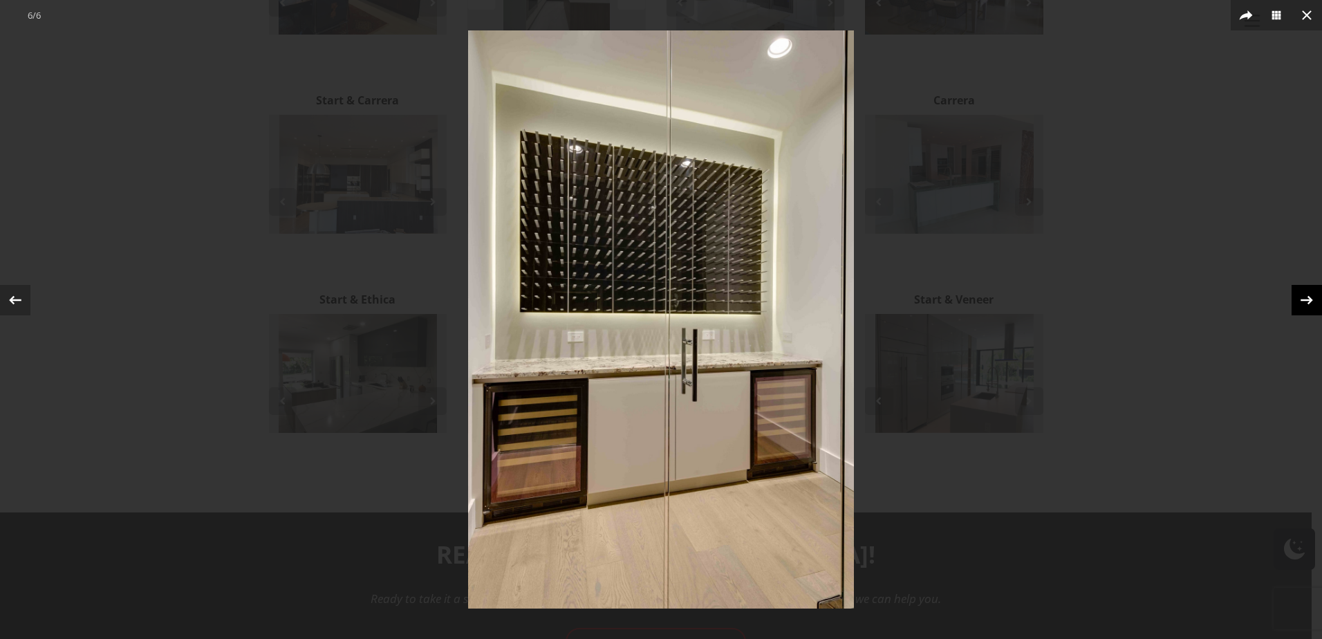
click at [1312, 297] on icon at bounding box center [1307, 300] width 21 height 21
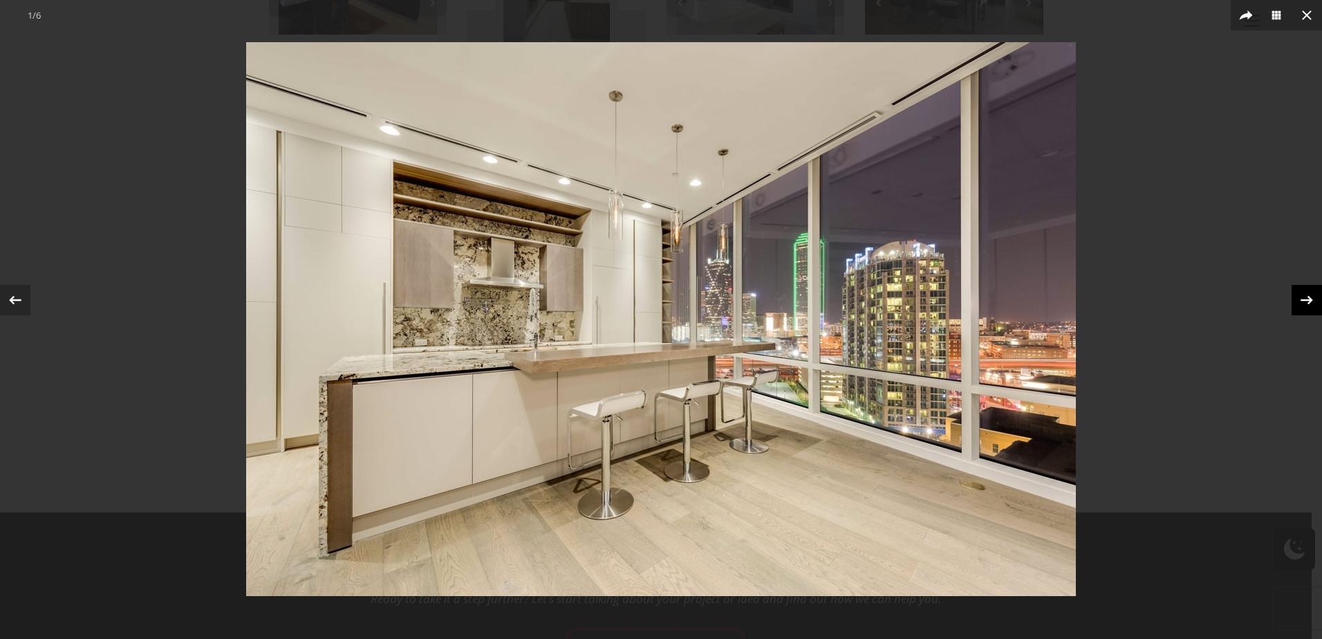
click at [1312, 297] on icon at bounding box center [1307, 300] width 21 height 21
click at [1309, 13] on icon at bounding box center [1307, 15] width 10 height 10
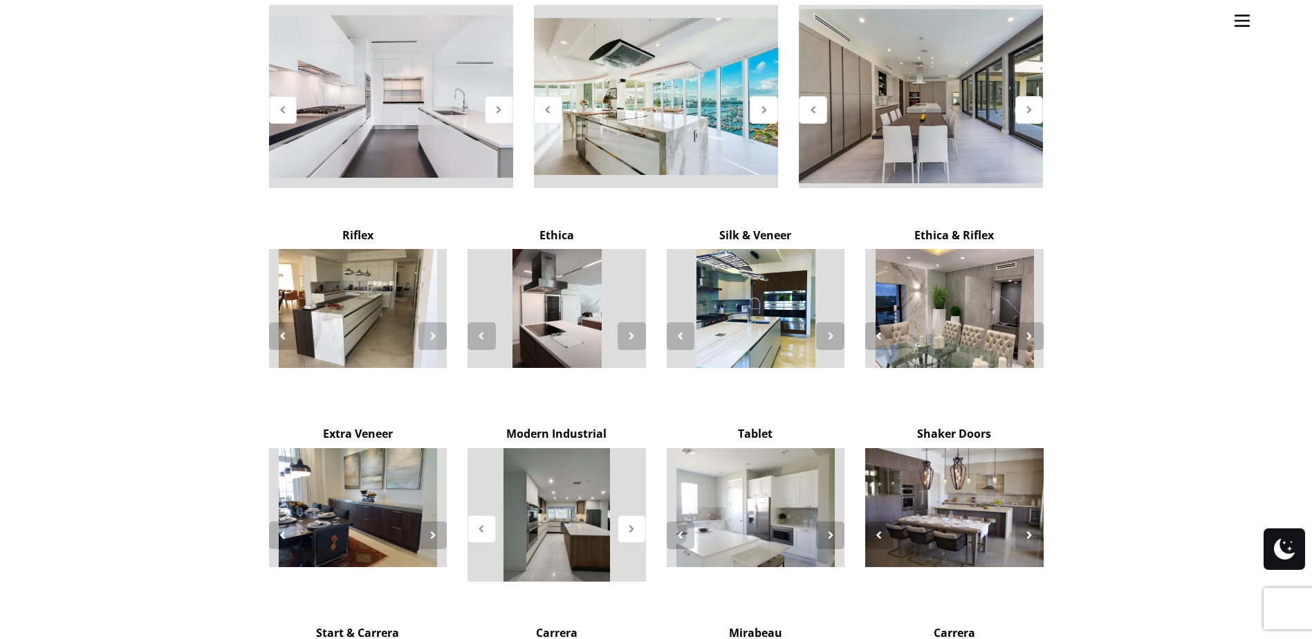
scroll to position [2122, 0]
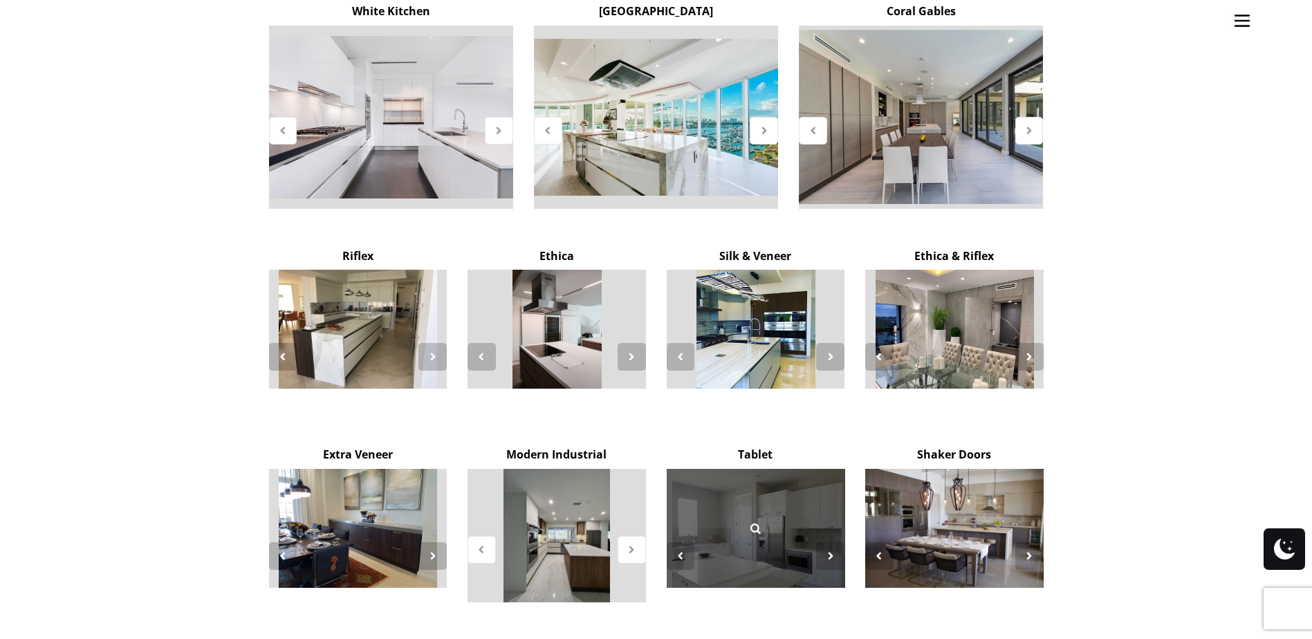
click at [770, 509] on div at bounding box center [755, 528] width 39 height 39
click at [798, 469] on div at bounding box center [756, 528] width 178 height 119
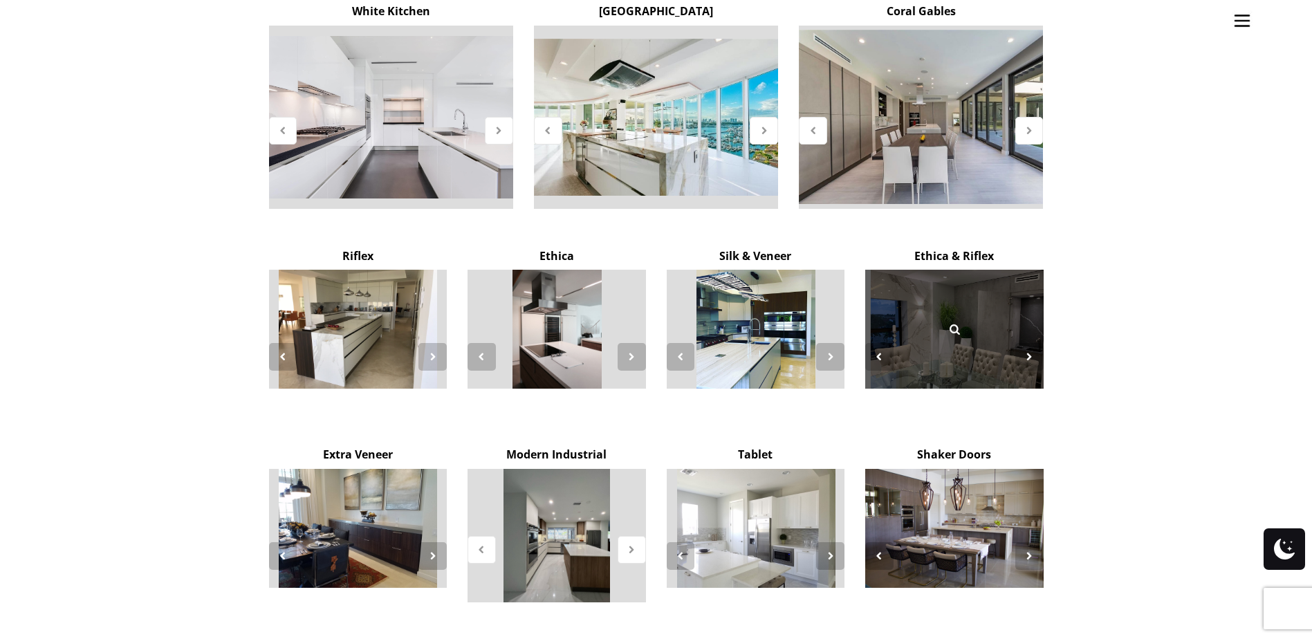
click at [990, 295] on div at bounding box center [954, 329] width 178 height 119
click at [1004, 270] on div at bounding box center [954, 329] width 178 height 119
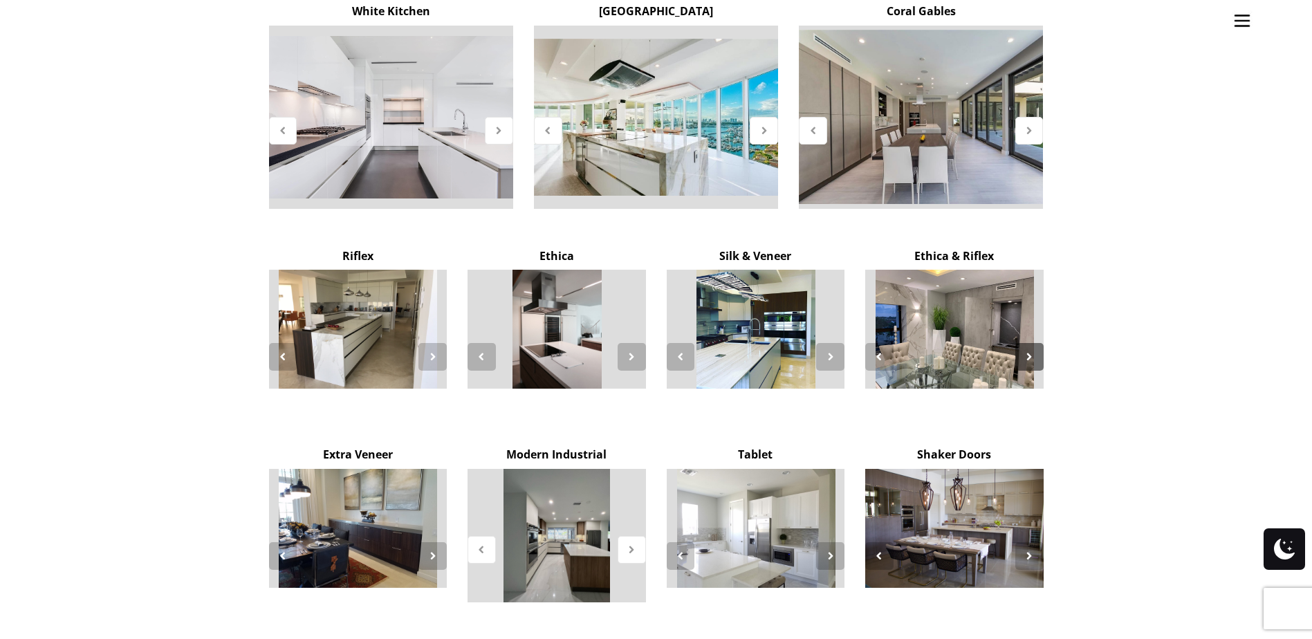
click at [1024, 351] on icon at bounding box center [1030, 357] width 12 height 12
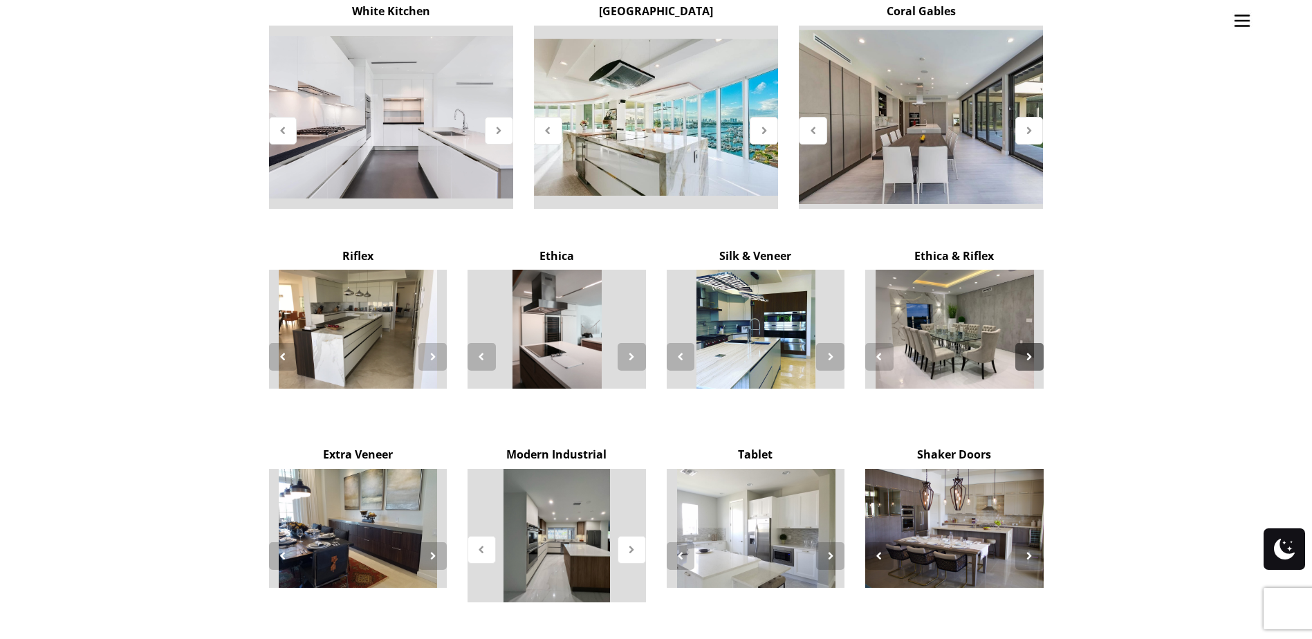
click at [1024, 351] on icon at bounding box center [1030, 357] width 12 height 12
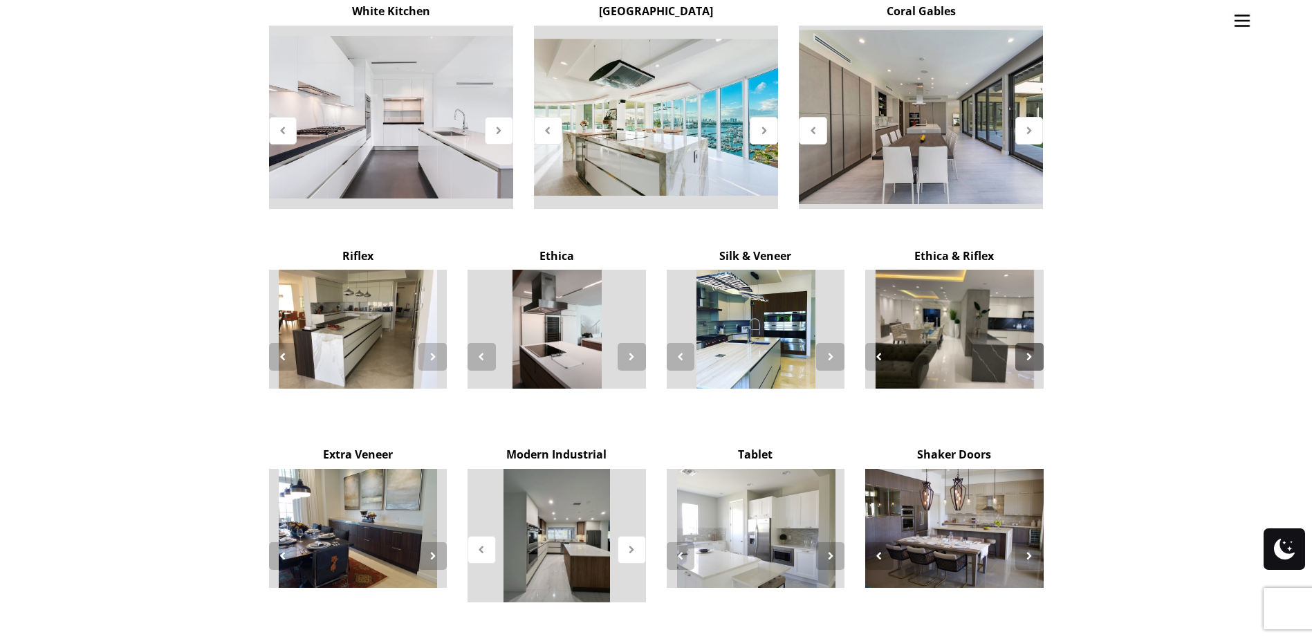
click at [1024, 351] on icon at bounding box center [1030, 357] width 12 height 12
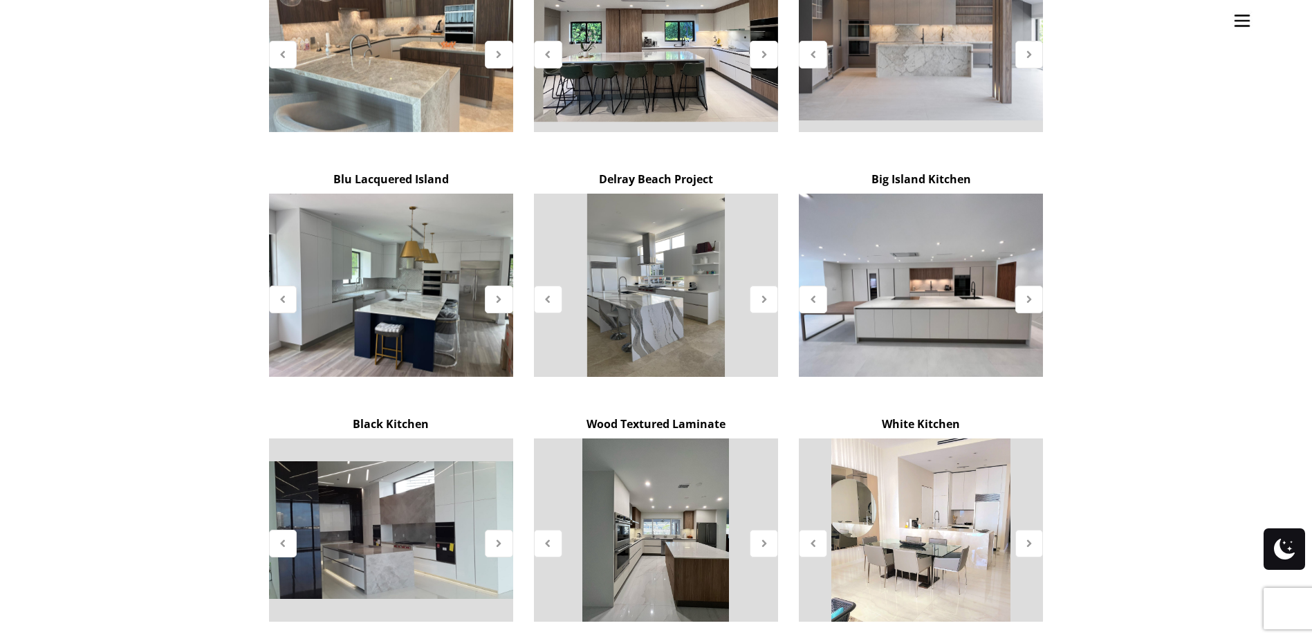
scroll to position [1430, 0]
